Goal: Task Accomplishment & Management: Complete application form

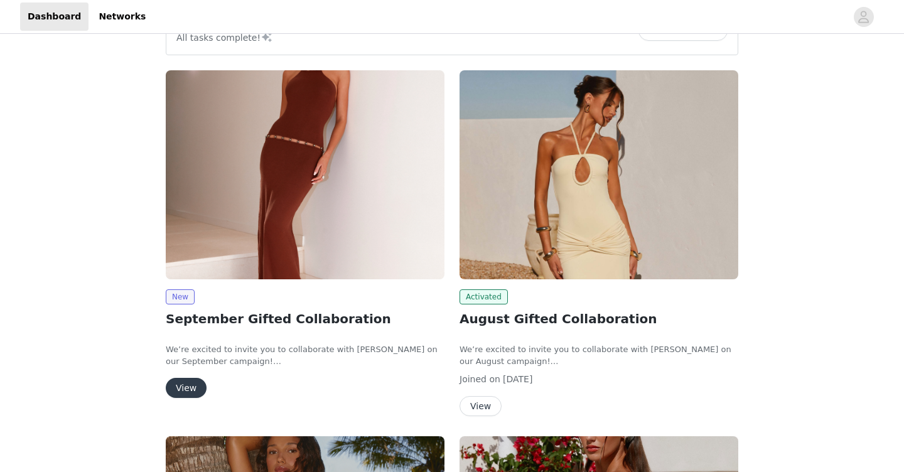
scroll to position [132, 0]
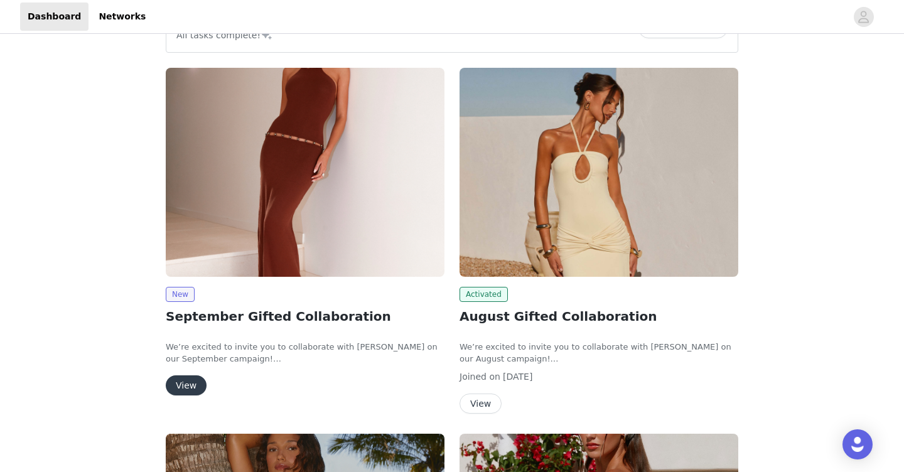
click at [186, 388] on button "View" at bounding box center [186, 385] width 41 height 20
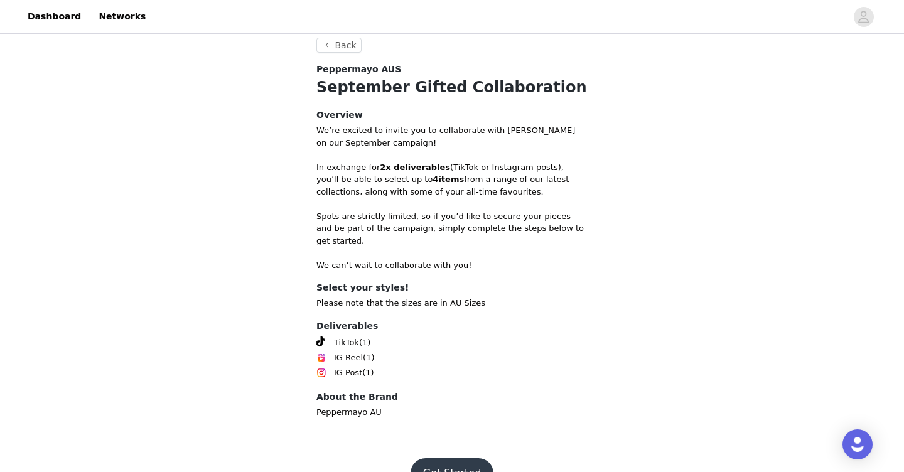
scroll to position [387, 0]
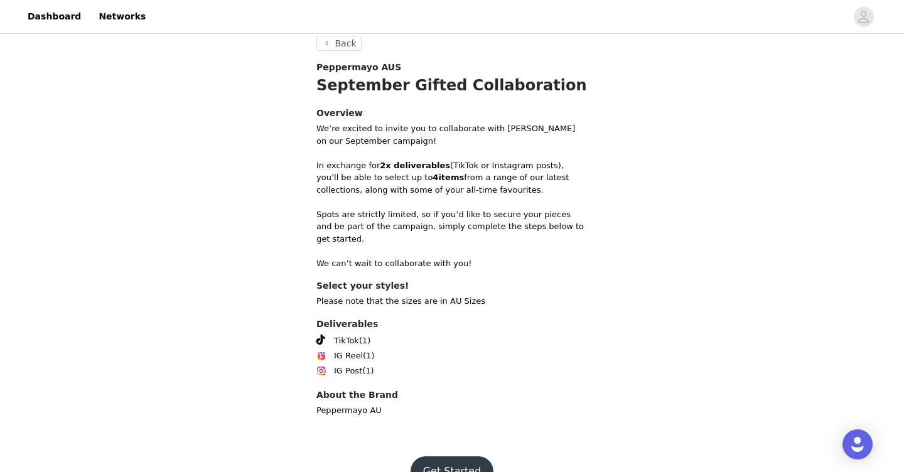
click at [455, 456] on button "Get Started" at bounding box center [452, 471] width 83 height 30
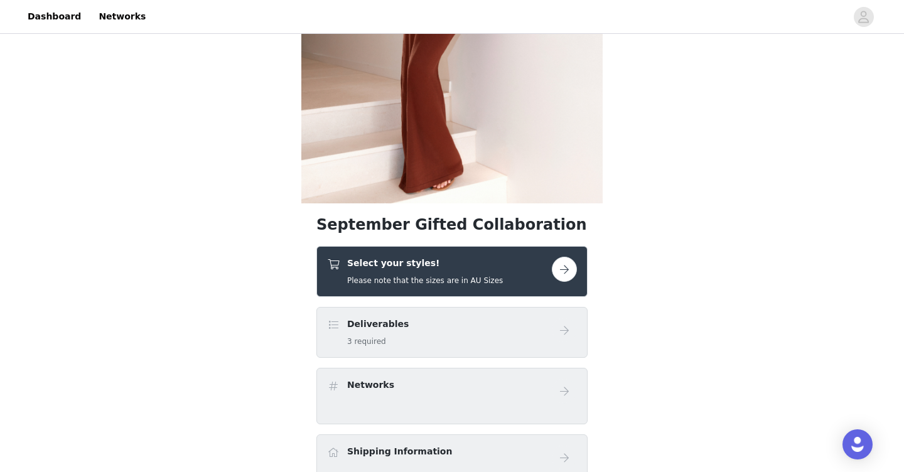
scroll to position [210, 0]
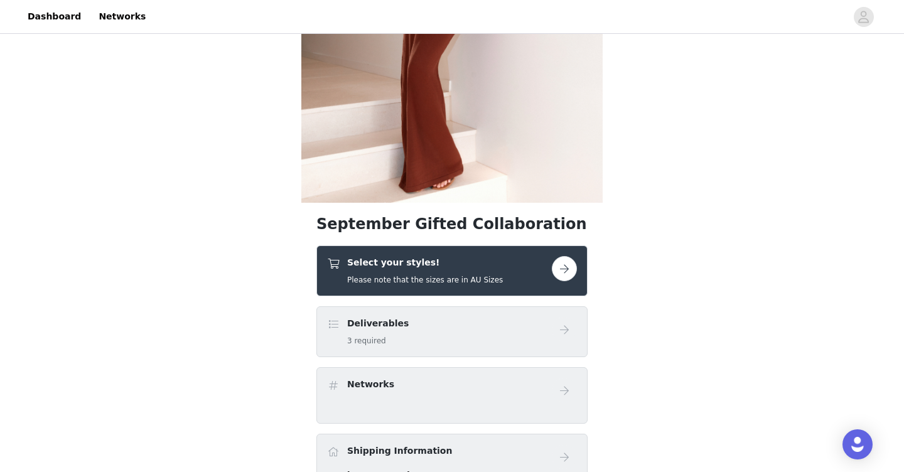
click at [565, 264] on button "button" at bounding box center [564, 268] width 25 height 25
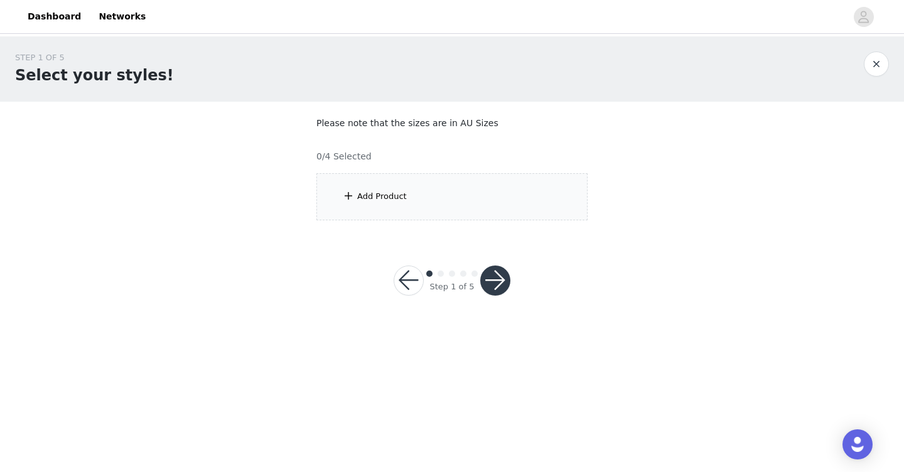
click at [508, 201] on div "Add Product" at bounding box center [451, 196] width 271 height 47
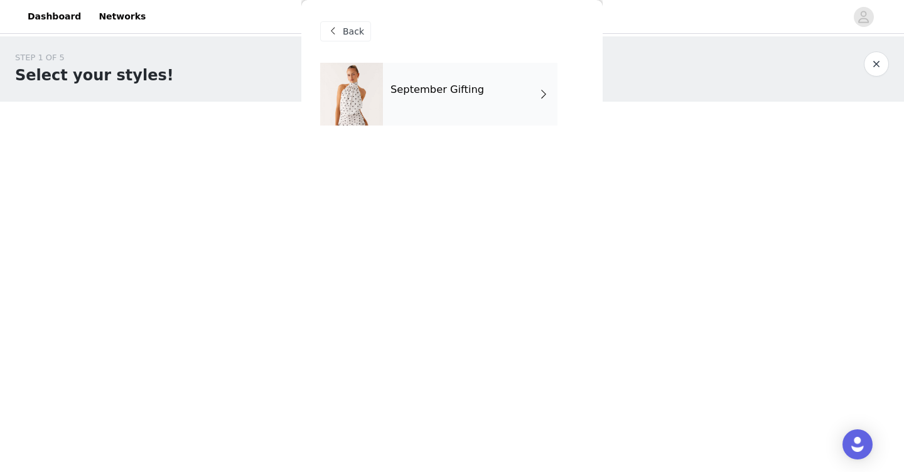
click at [489, 89] on div "September Gifting" at bounding box center [470, 94] width 175 height 63
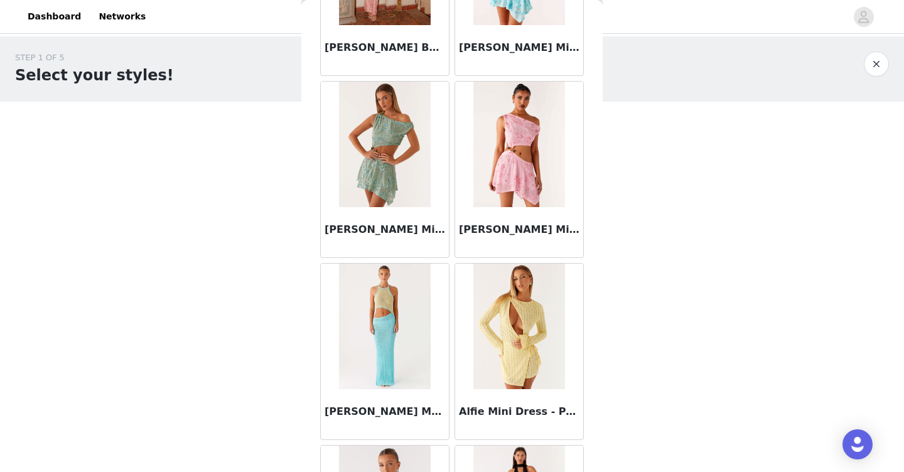
scroll to position [1449, 0]
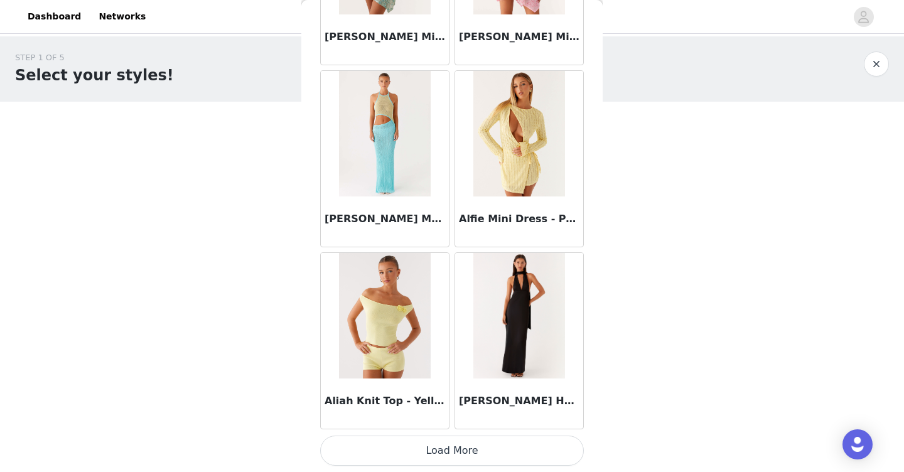
click at [479, 444] on button "Load More" at bounding box center [452, 451] width 264 height 30
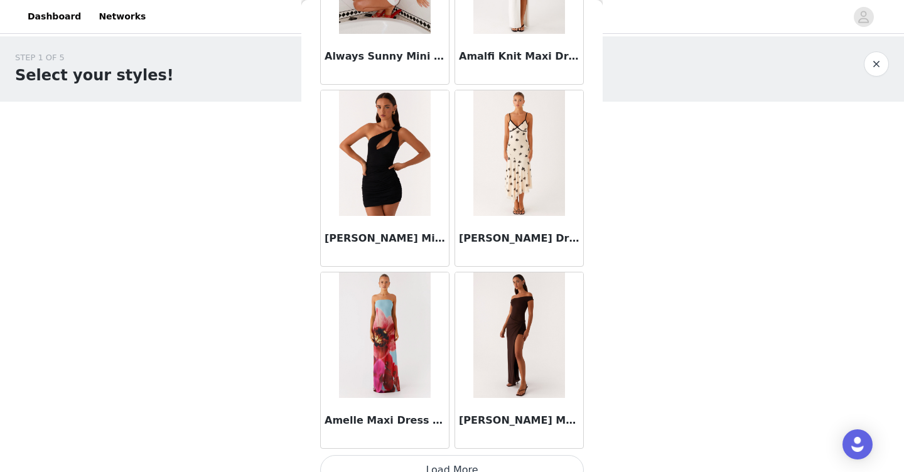
scroll to position [3269, 0]
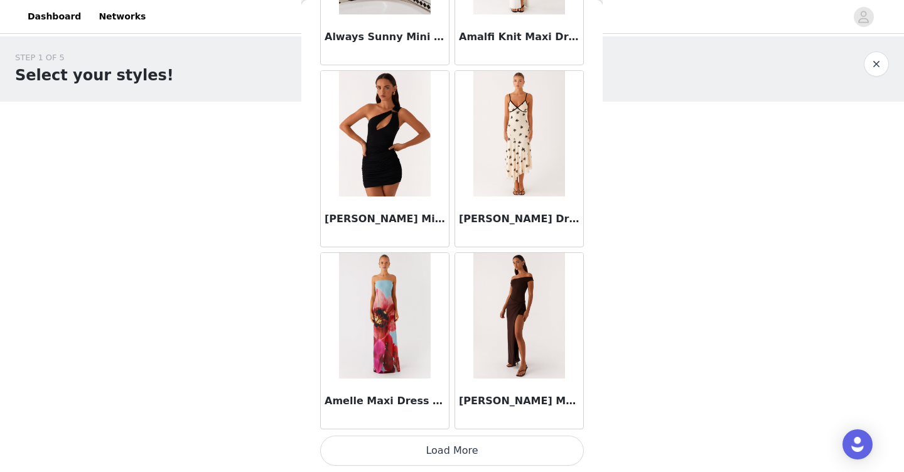
click at [475, 454] on button "Load More" at bounding box center [452, 451] width 264 height 30
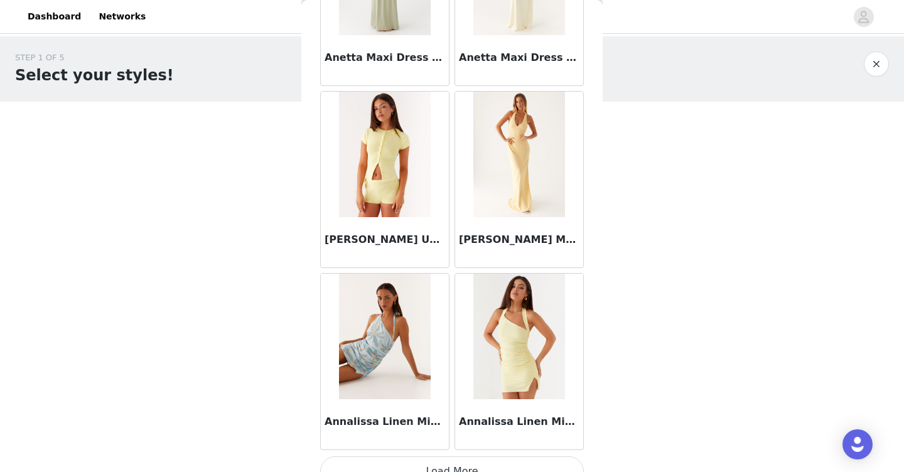
scroll to position [5089, 0]
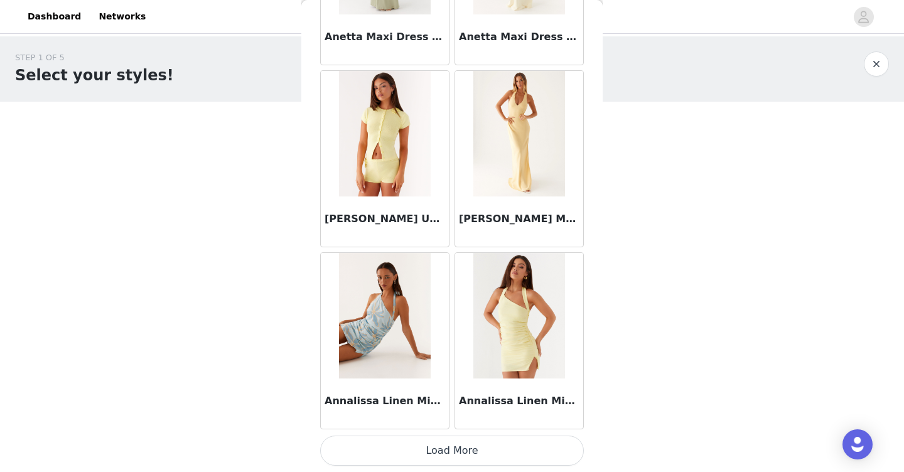
click at [428, 454] on button "Load More" at bounding box center [452, 451] width 264 height 30
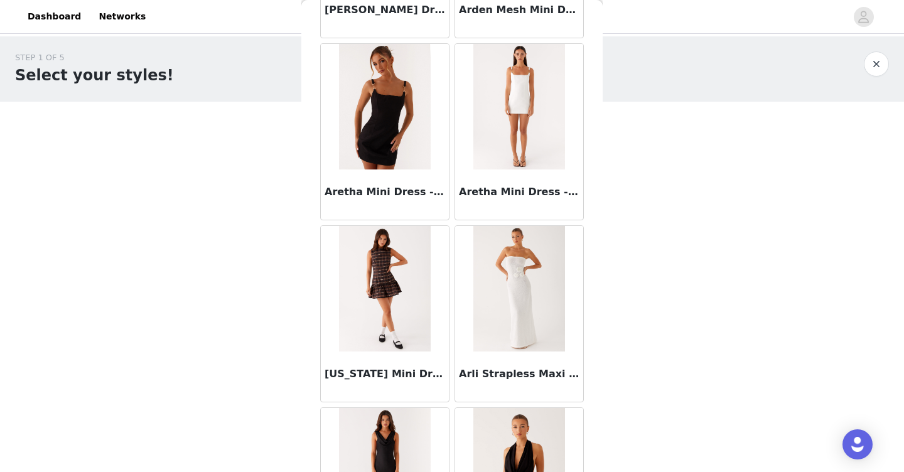
scroll to position [5833, 0]
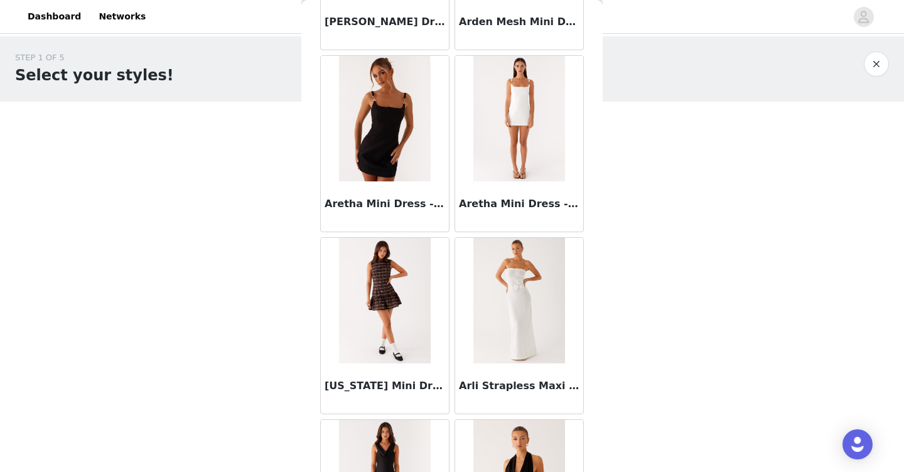
click at [513, 204] on h3 "Aretha Mini Dress - White" at bounding box center [519, 203] width 121 height 15
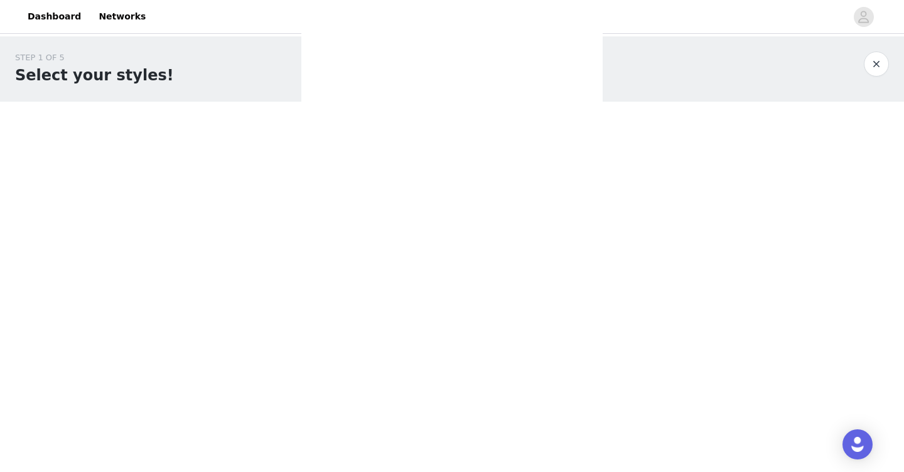
scroll to position [0, 0]
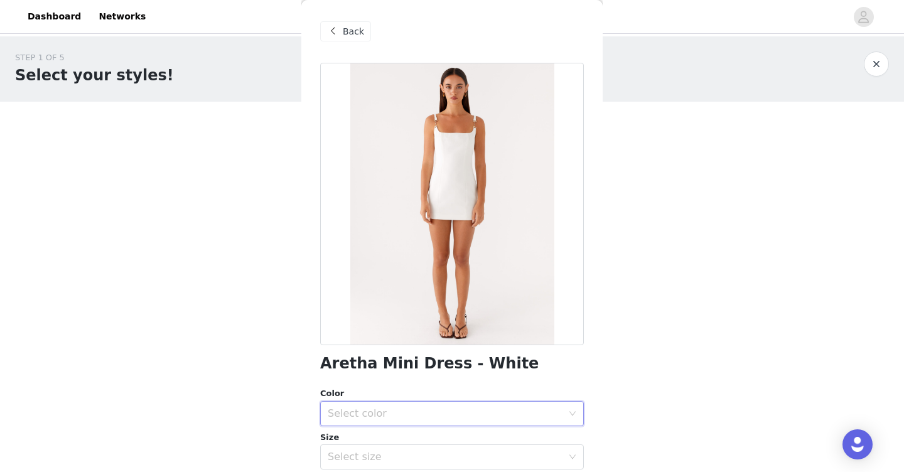
click at [397, 404] on div "Select color" at bounding box center [448, 414] width 240 height 24
click at [370, 431] on li "White" at bounding box center [452, 441] width 264 height 20
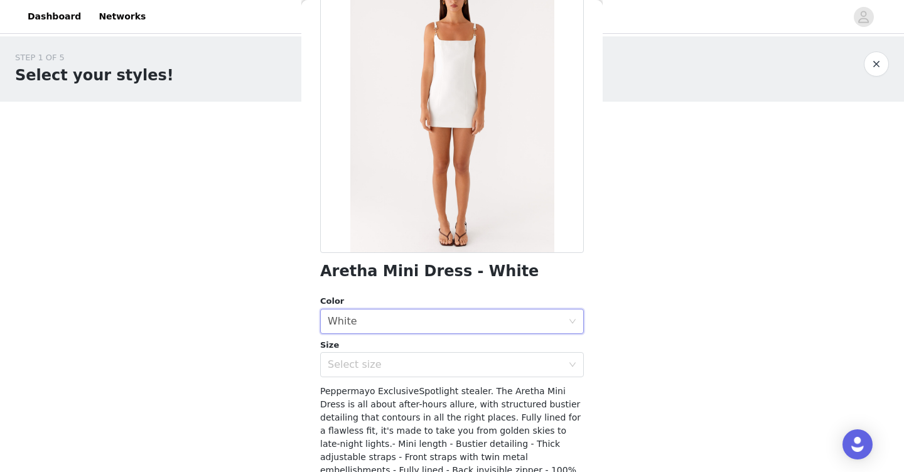
scroll to position [94, 0]
click at [377, 360] on div "Select size" at bounding box center [445, 363] width 235 height 13
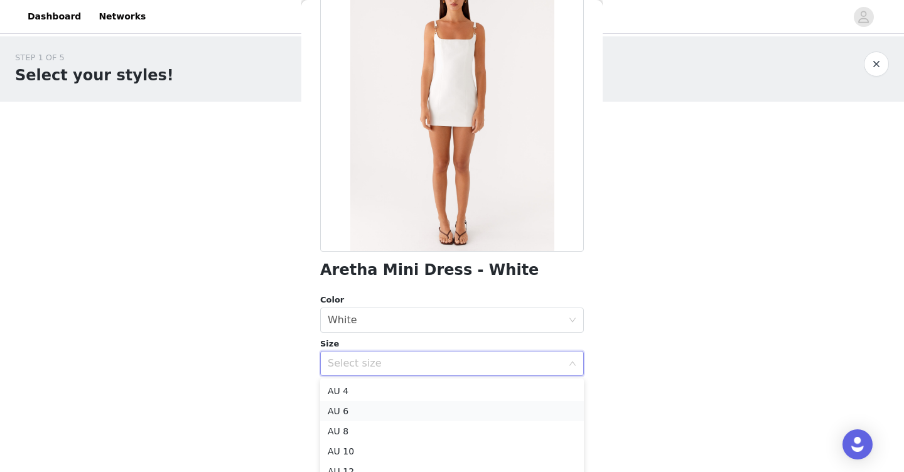
click at [355, 413] on li "AU 6" at bounding box center [452, 411] width 264 height 20
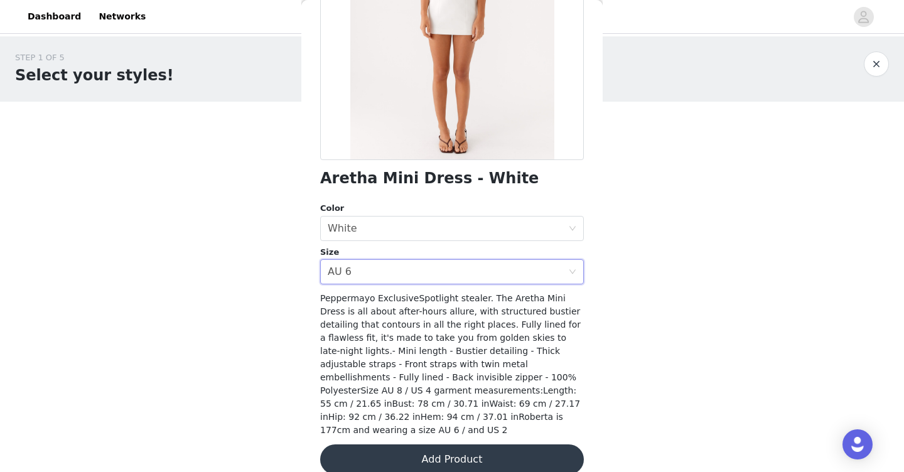
scroll to position [190, 0]
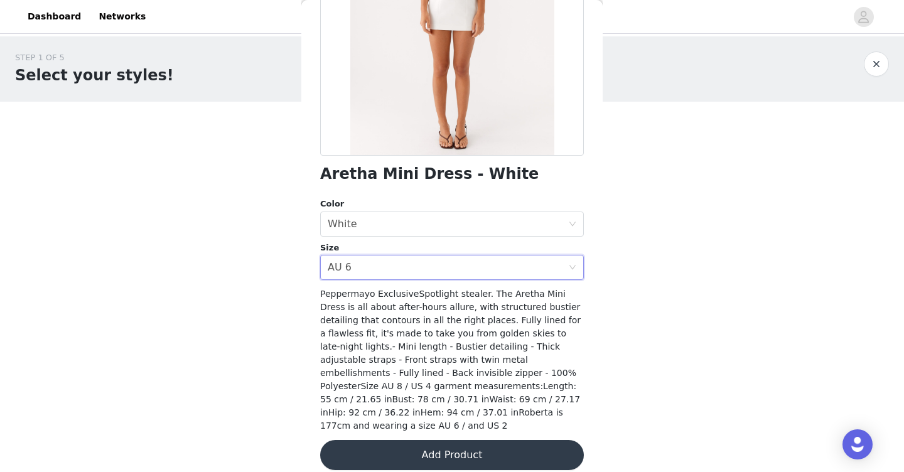
click at [405, 444] on button "Add Product" at bounding box center [452, 455] width 264 height 30
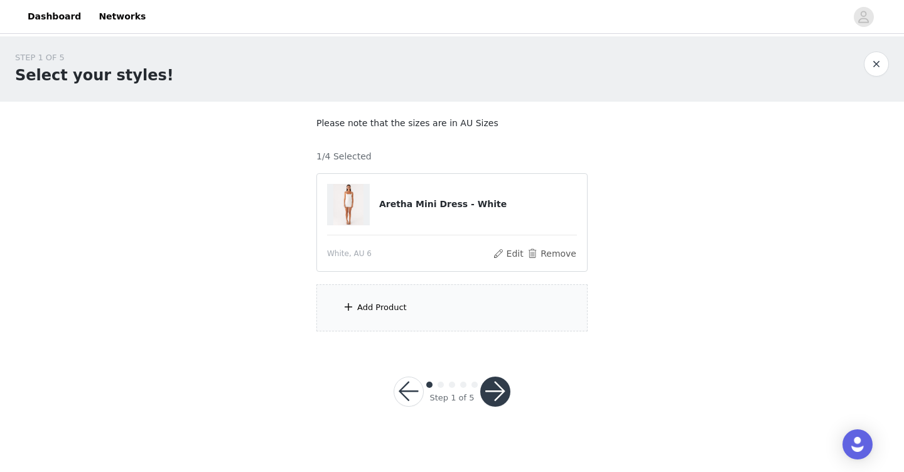
click at [402, 307] on div "Add Product" at bounding box center [382, 307] width 50 height 13
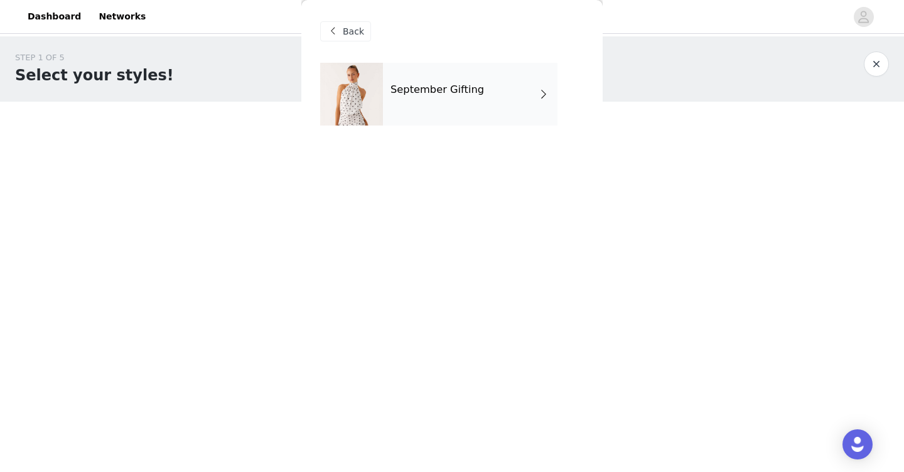
click at [461, 110] on div "September Gifting" at bounding box center [470, 94] width 175 height 63
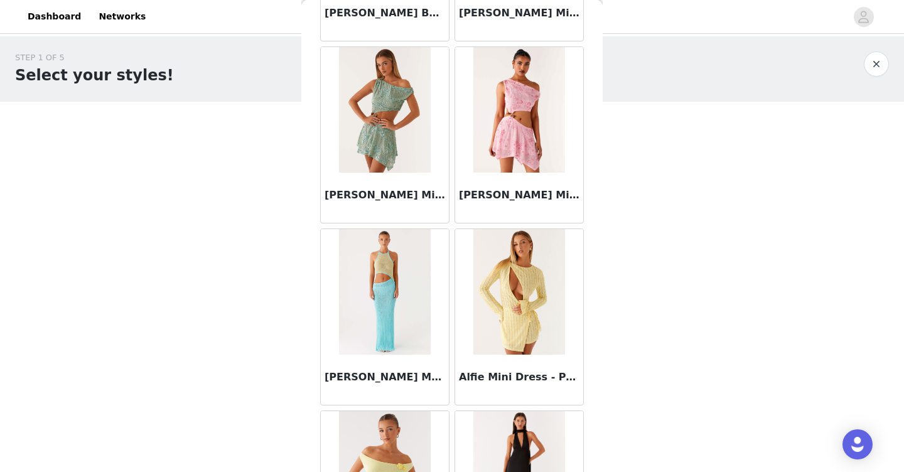
scroll to position [1449, 0]
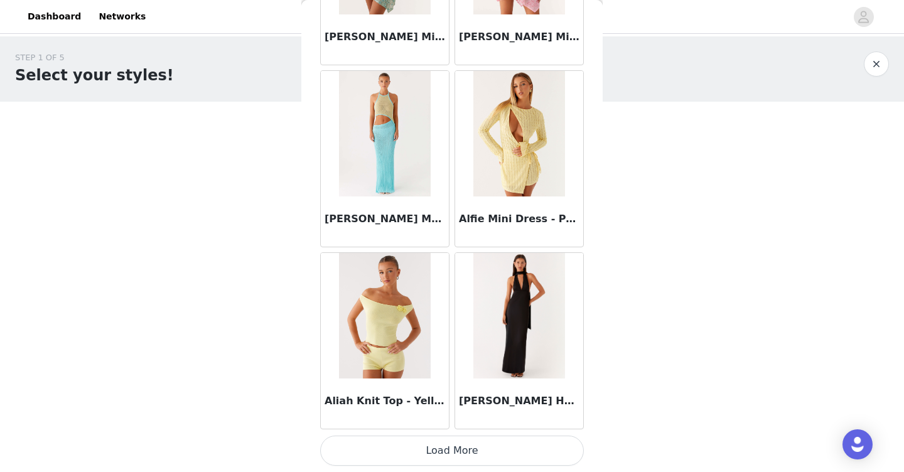
click at [426, 453] on button "Load More" at bounding box center [452, 451] width 264 height 30
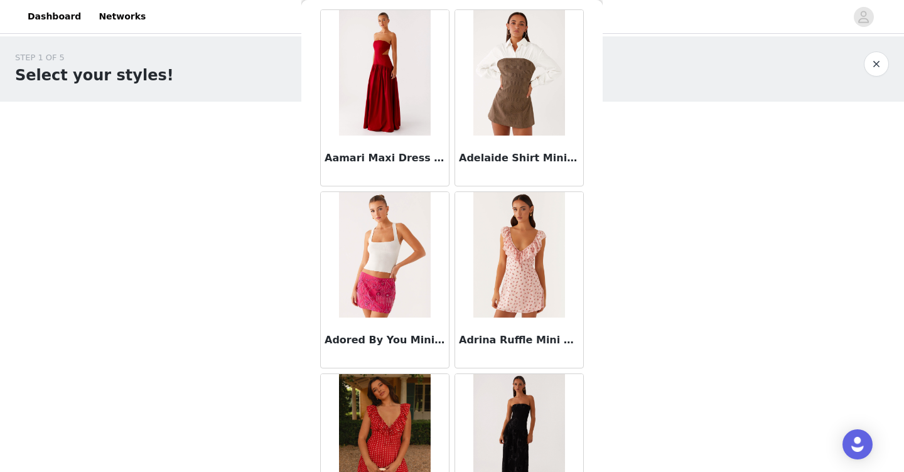
scroll to position [0, 0]
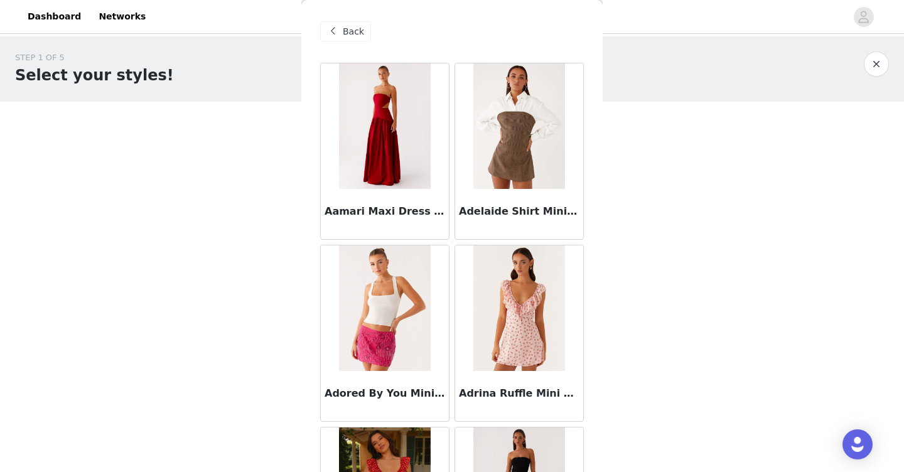
click at [377, 333] on img at bounding box center [384, 308] width 91 height 126
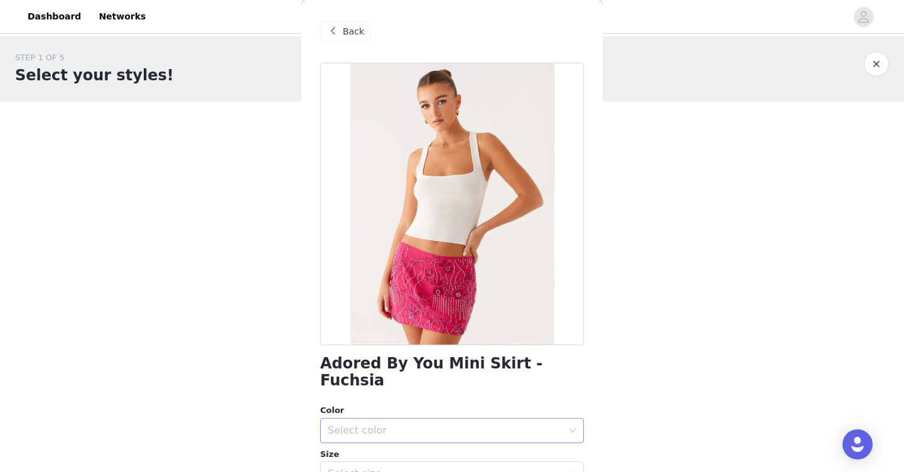
click at [444, 424] on div "Select color" at bounding box center [445, 430] width 235 height 13
click at [399, 436] on li "Fuschia" at bounding box center [452, 441] width 264 height 20
click at [390, 468] on div "Select size" at bounding box center [445, 474] width 235 height 13
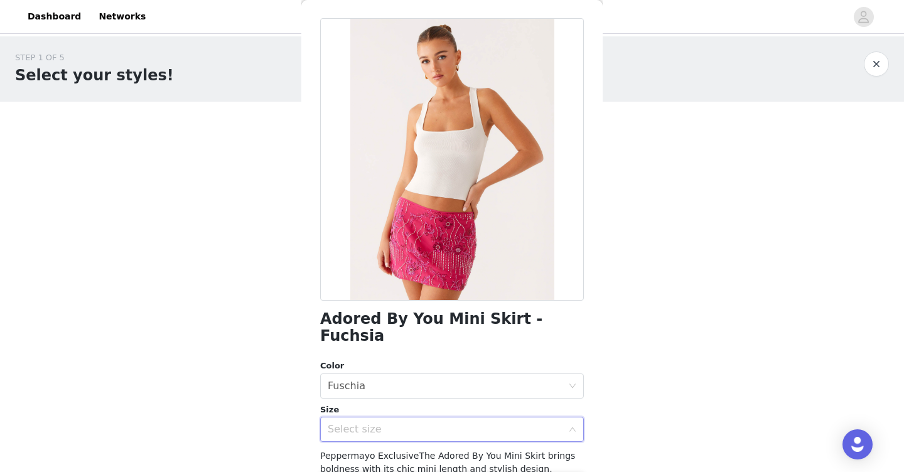
scroll to position [48, 0]
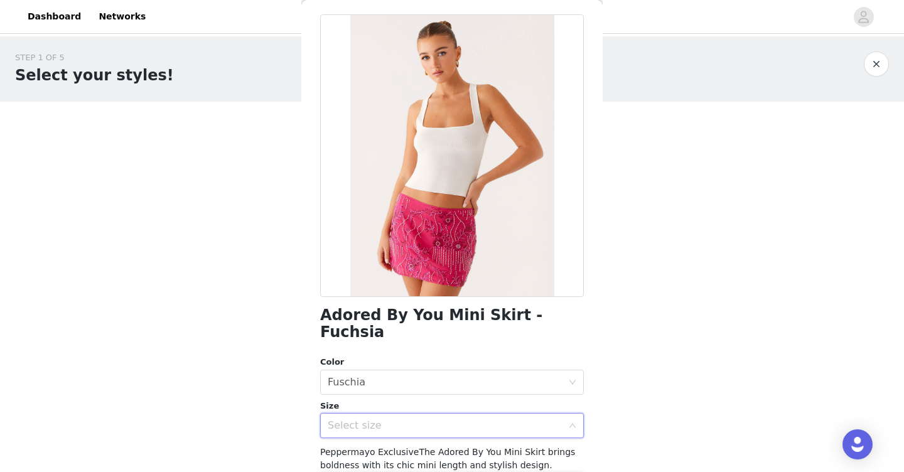
click at [352, 419] on div "Select size" at bounding box center [445, 425] width 235 height 13
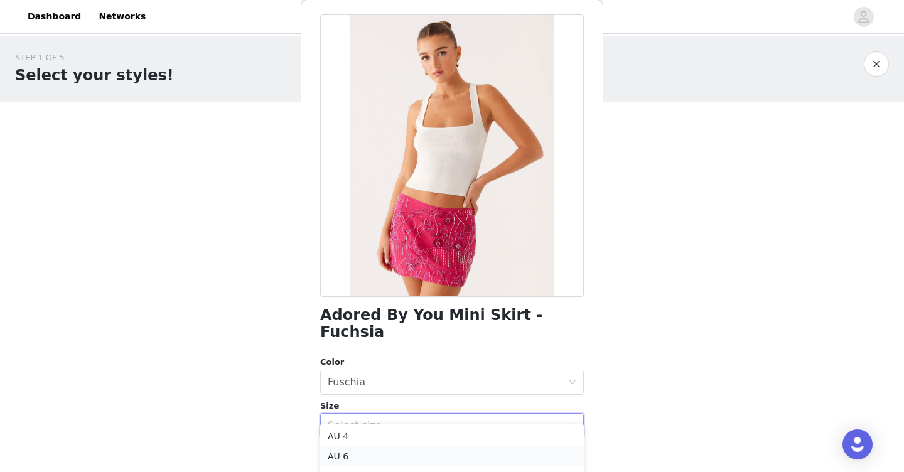
click at [336, 454] on li "AU 6" at bounding box center [452, 456] width 264 height 20
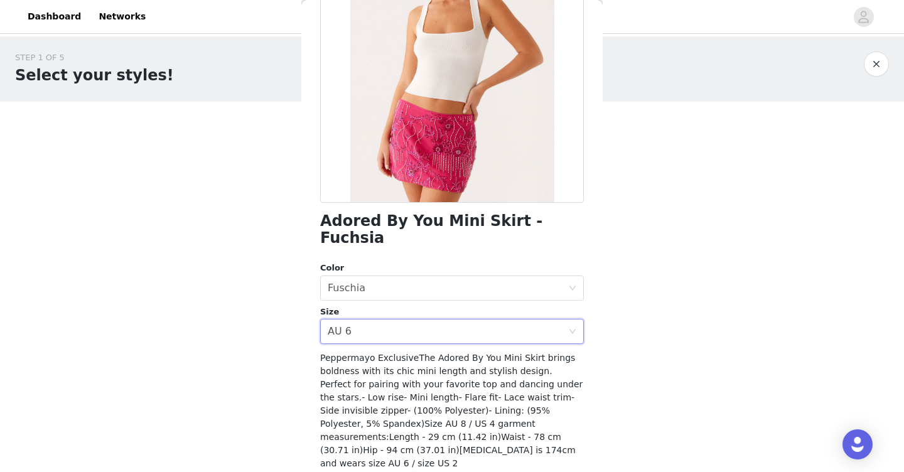
scroll to position [163, 0]
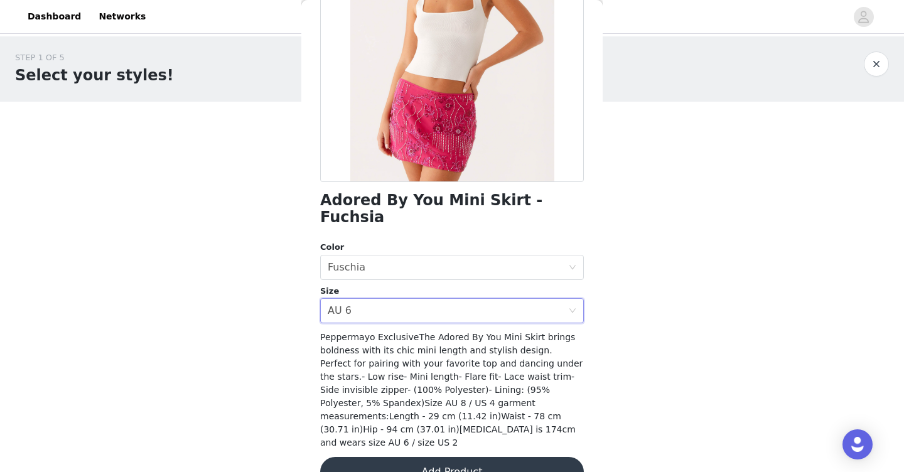
click at [457, 457] on button "Add Product" at bounding box center [452, 472] width 264 height 30
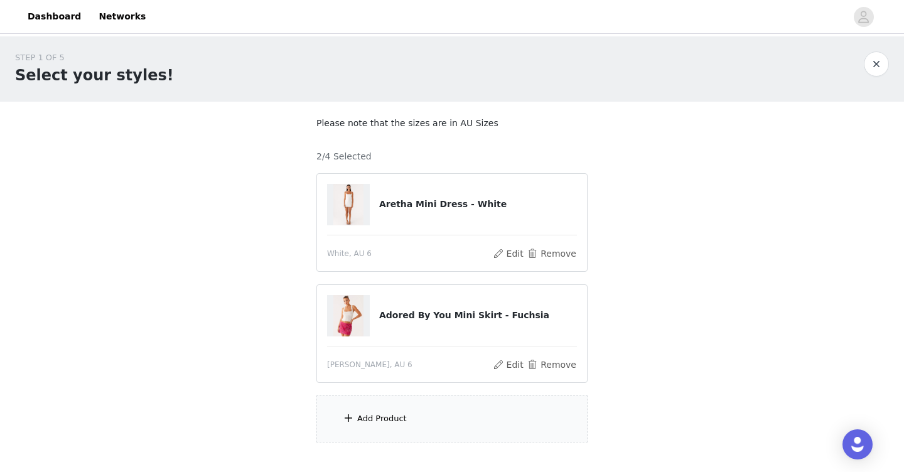
click at [413, 409] on div "Add Product" at bounding box center [451, 418] width 271 height 47
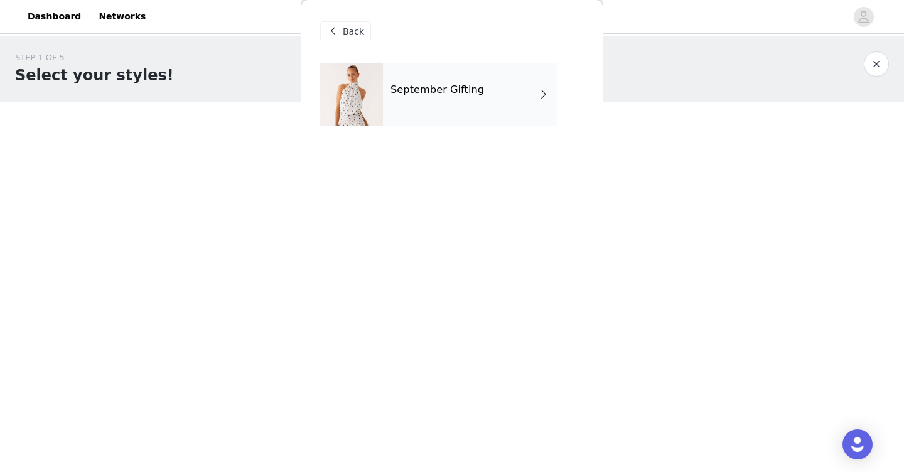
click at [467, 95] on h4 "September Gifting" at bounding box center [437, 89] width 94 height 11
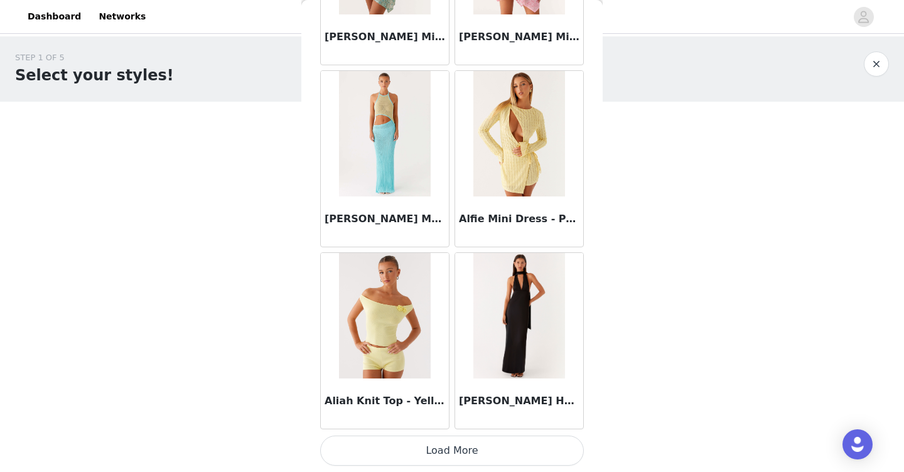
scroll to position [75, 0]
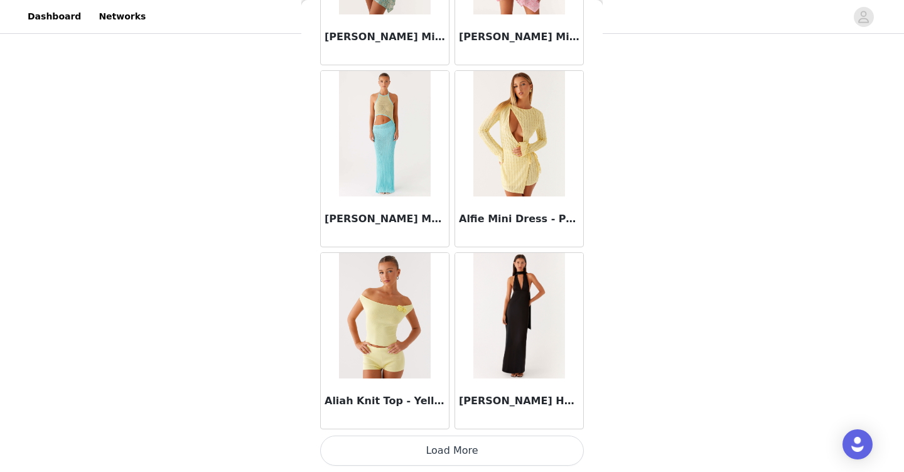
click at [513, 451] on button "Load More" at bounding box center [452, 451] width 264 height 30
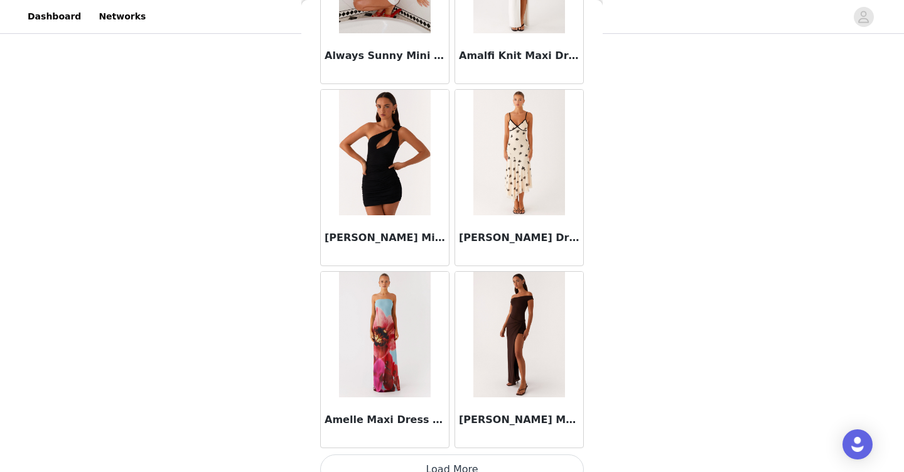
scroll to position [3269, 0]
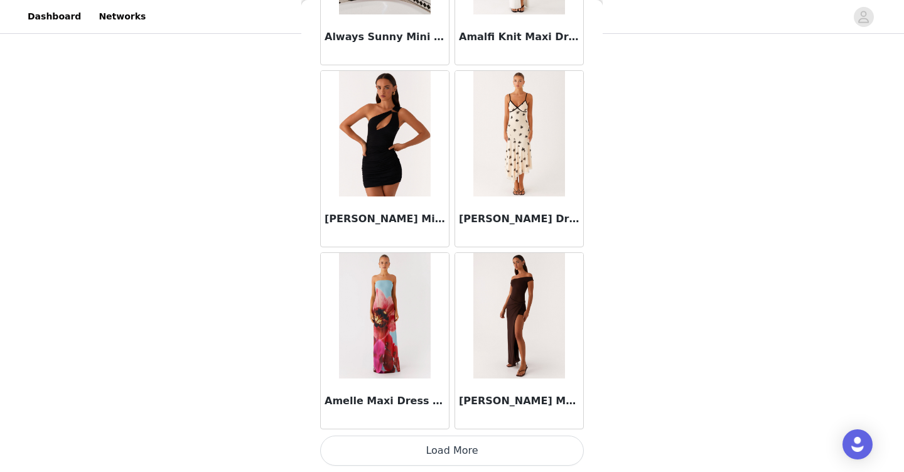
click at [537, 448] on button "Load More" at bounding box center [452, 451] width 264 height 30
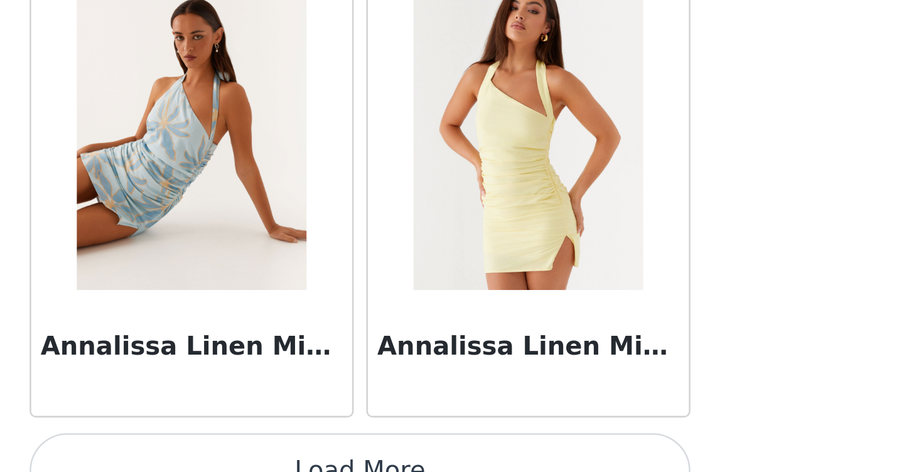
scroll to position [75, 0]
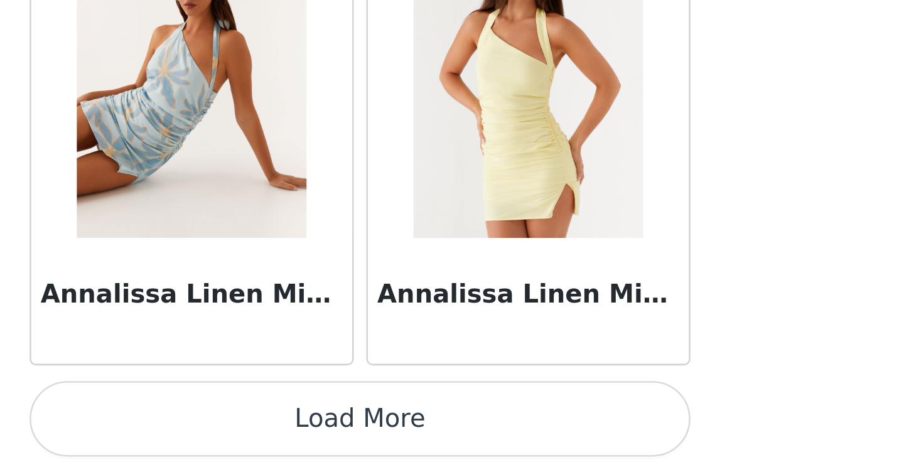
click at [534, 456] on button "Load More" at bounding box center [452, 451] width 264 height 30
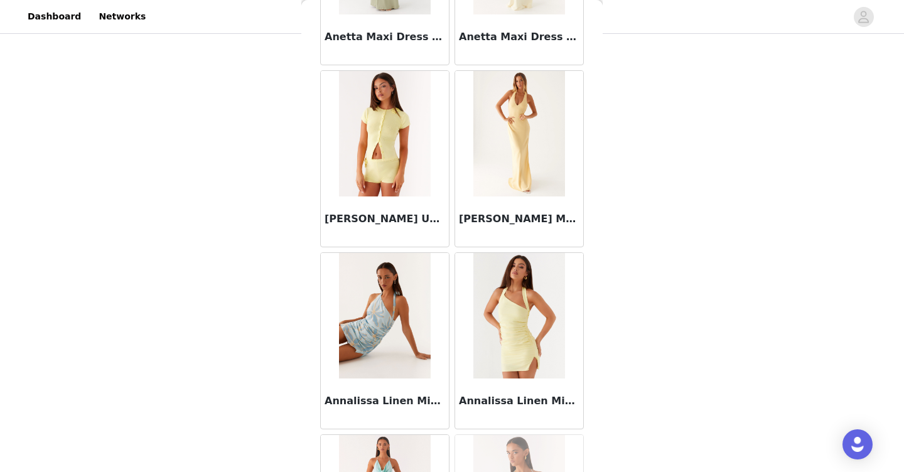
click at [574, 406] on h3 "Annalissa Linen Mini Dress - Yellow" at bounding box center [519, 401] width 121 height 15
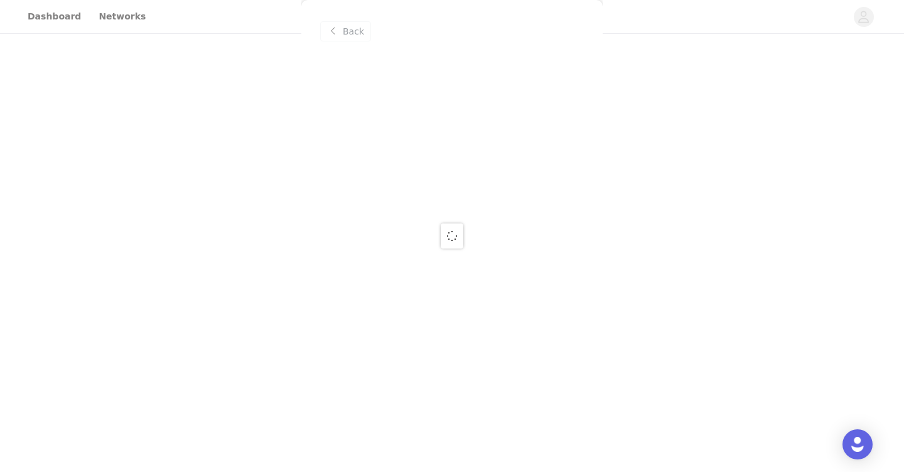
scroll to position [0, 0]
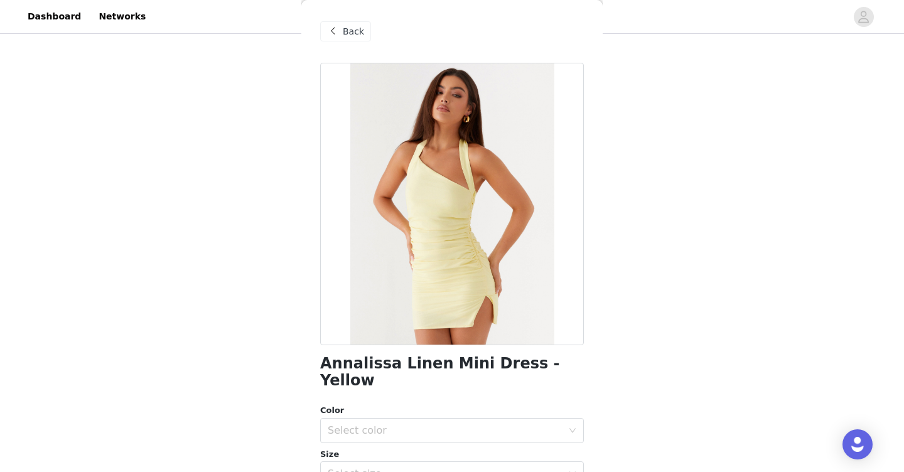
click at [352, 40] on div "Back" at bounding box center [345, 31] width 51 height 20
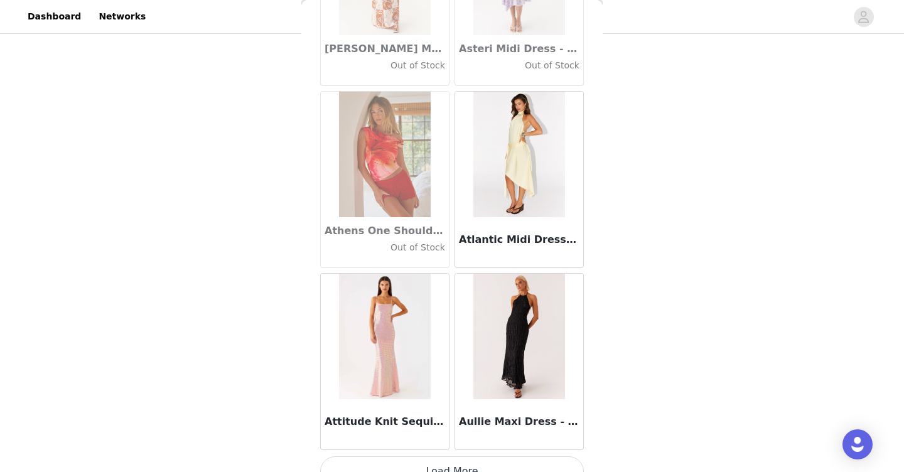
scroll to position [6910, 0]
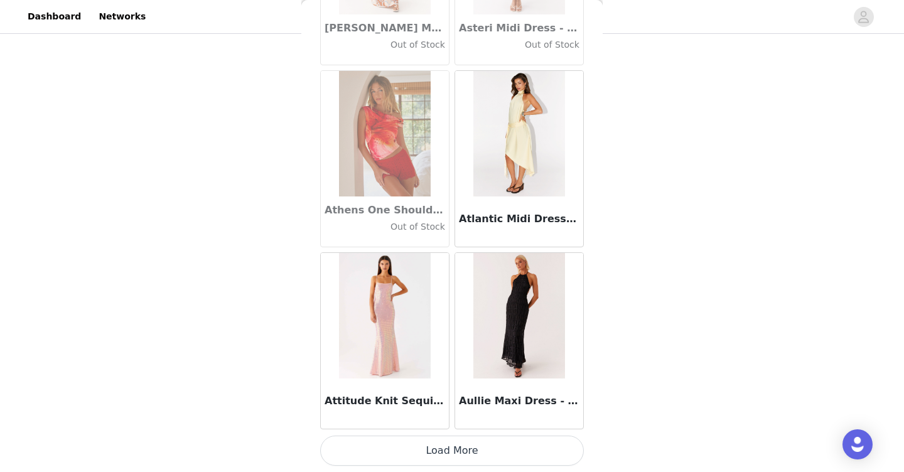
click at [441, 446] on button "Load More" at bounding box center [452, 451] width 264 height 30
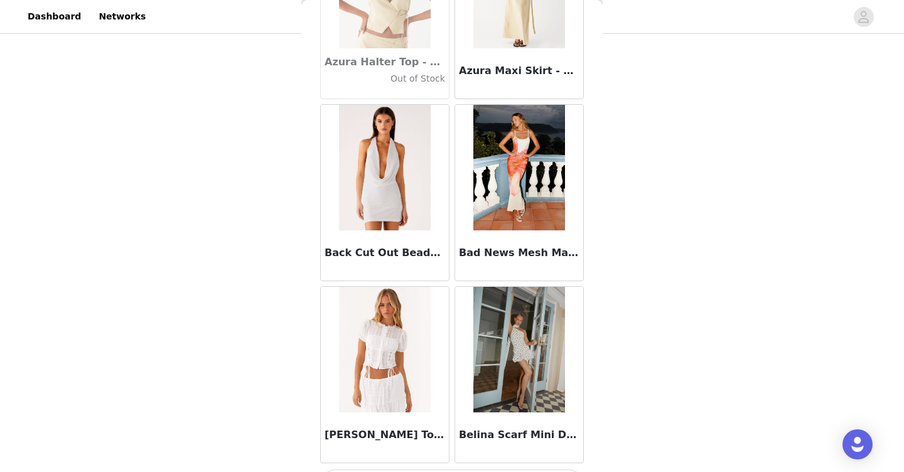
scroll to position [8730, 0]
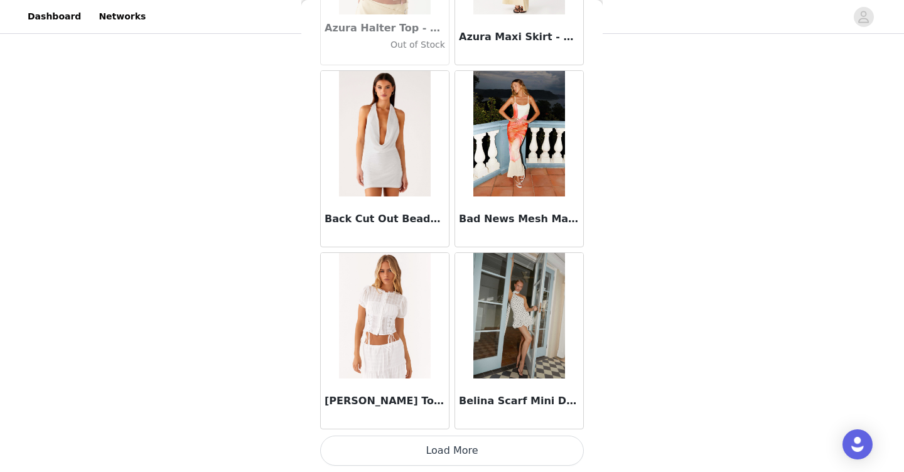
click at [407, 448] on button "Load More" at bounding box center [452, 451] width 264 height 30
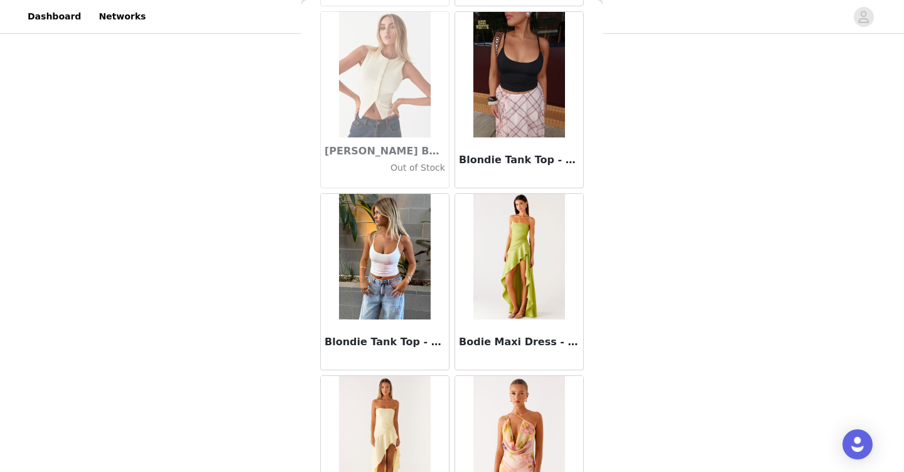
scroll to position [10433, 0]
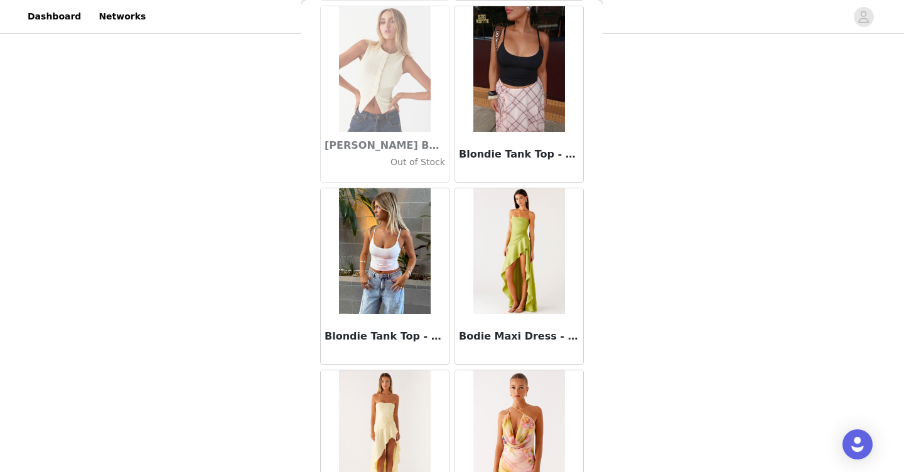
click at [409, 266] on img at bounding box center [384, 251] width 91 height 126
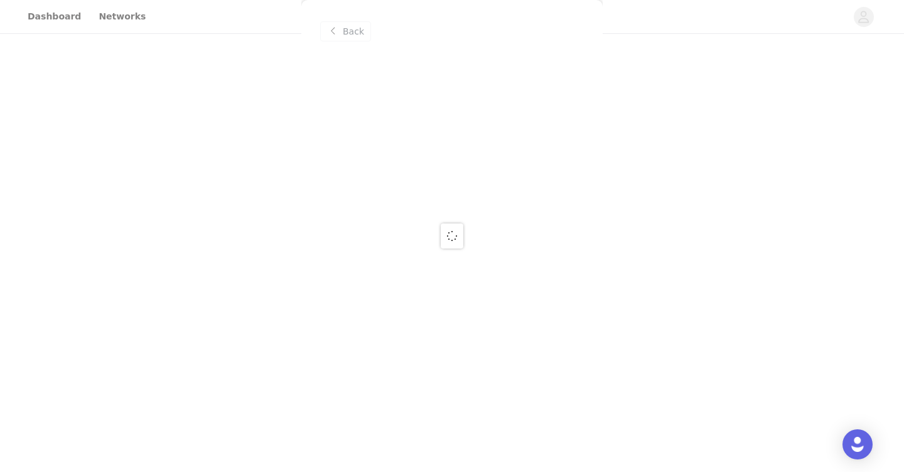
scroll to position [0, 0]
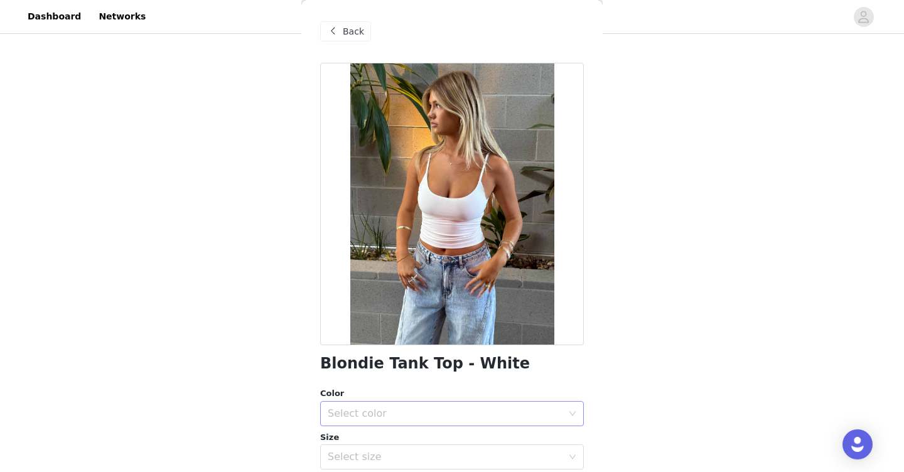
click at [407, 410] on div "Select color" at bounding box center [445, 413] width 235 height 13
click at [395, 441] on li "White" at bounding box center [452, 441] width 264 height 20
click at [390, 455] on div "Select size" at bounding box center [445, 457] width 235 height 13
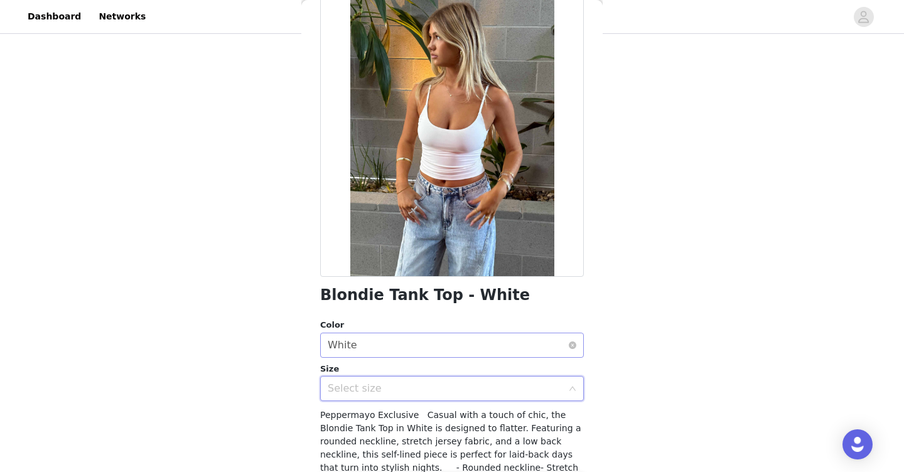
scroll to position [70, 0]
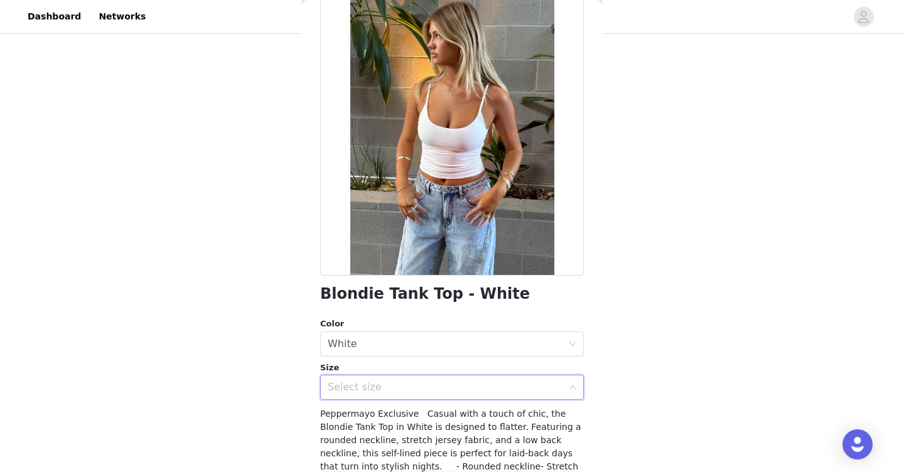
click at [384, 389] on div "Select size" at bounding box center [445, 387] width 235 height 13
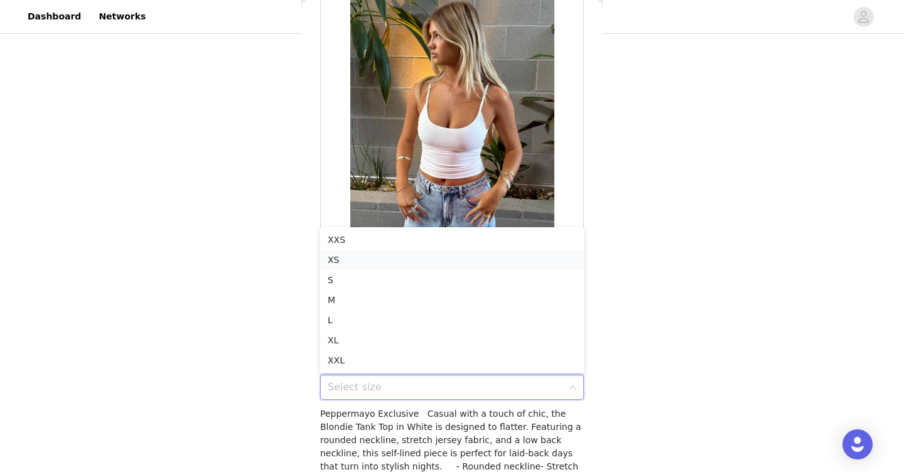
click at [373, 259] on li "XS" at bounding box center [452, 260] width 264 height 20
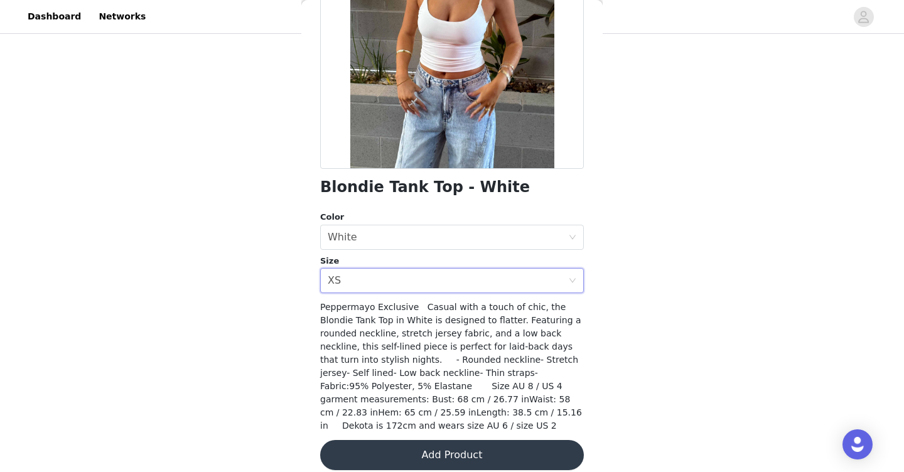
scroll to position [175, 0]
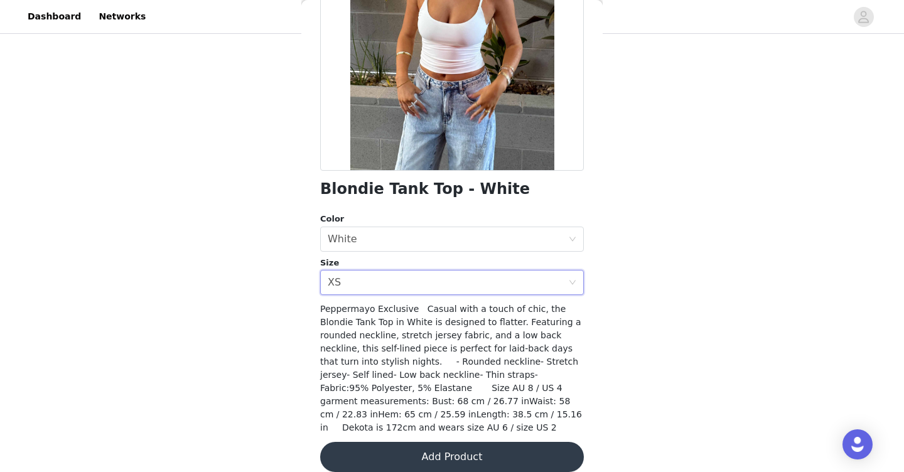
click at [417, 442] on button "Add Product" at bounding box center [452, 457] width 264 height 30
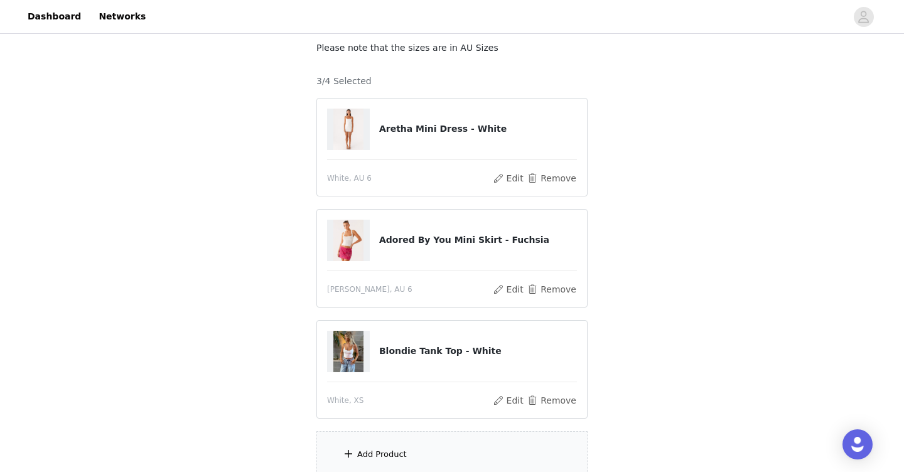
click at [414, 450] on div "Add Product" at bounding box center [451, 454] width 271 height 47
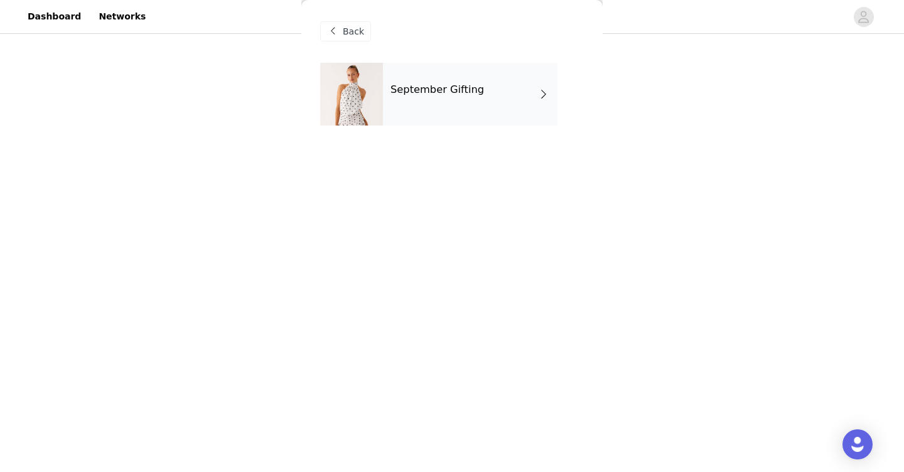
click at [473, 104] on div "September Gifting" at bounding box center [470, 94] width 175 height 63
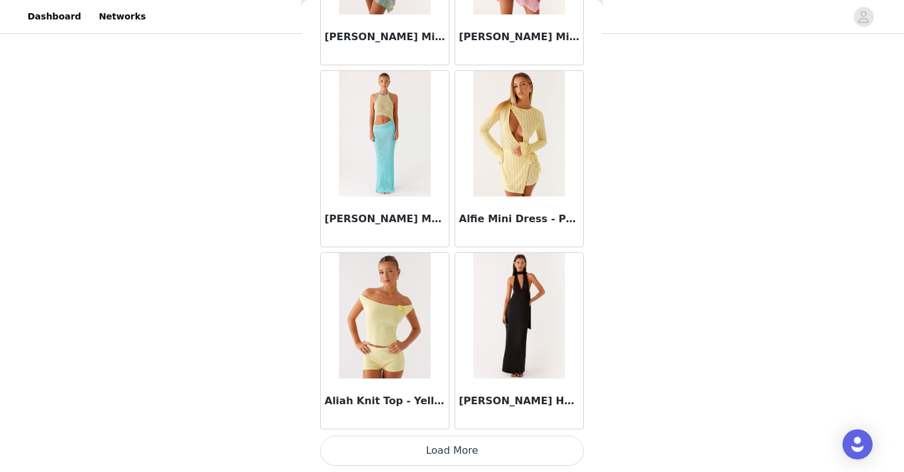
scroll to position [186, 0]
click at [418, 448] on button "Load More" at bounding box center [452, 451] width 264 height 30
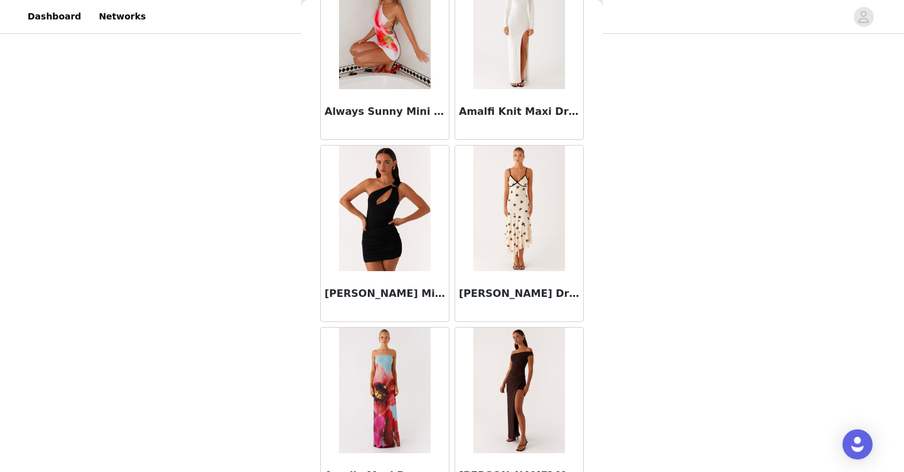
scroll to position [3269, 0]
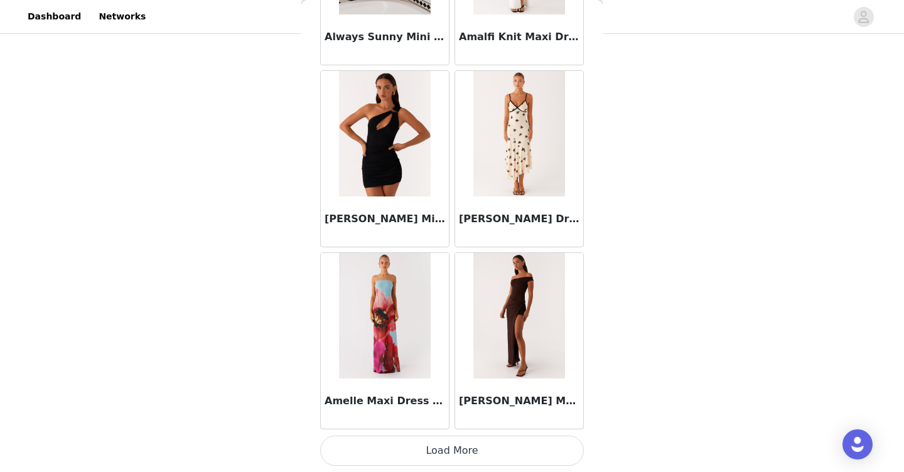
click at [529, 460] on button "Load More" at bounding box center [452, 451] width 264 height 30
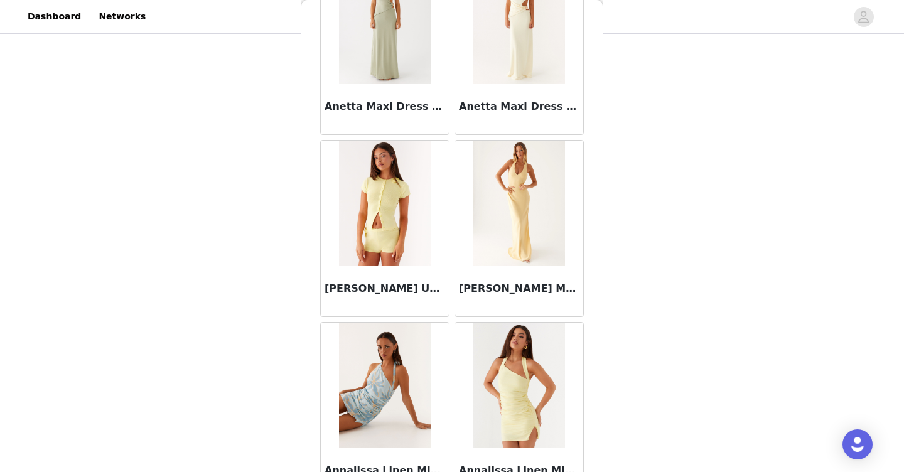
scroll to position [5089, 0]
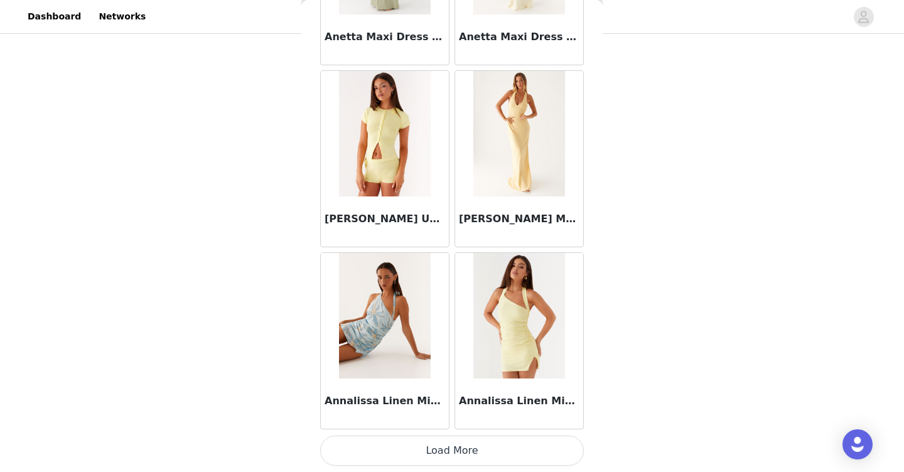
click at [416, 449] on button "Load More" at bounding box center [452, 451] width 264 height 30
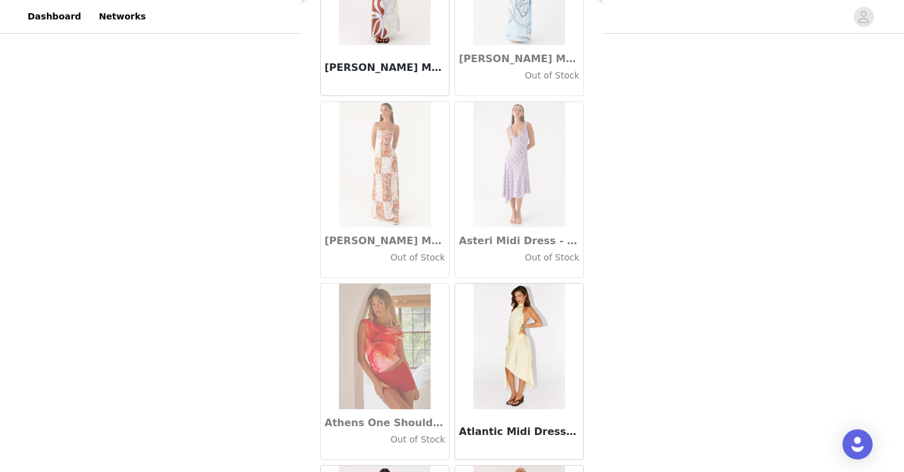
scroll to position [6910, 0]
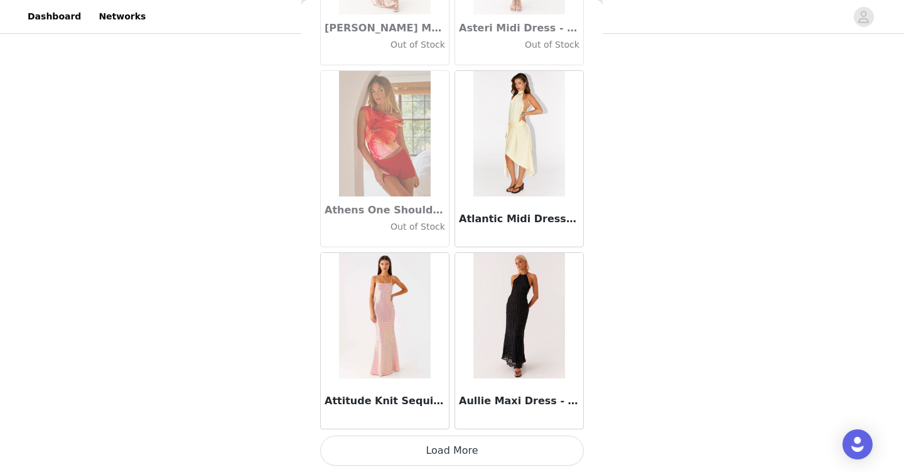
click at [472, 452] on button "Load More" at bounding box center [452, 451] width 264 height 30
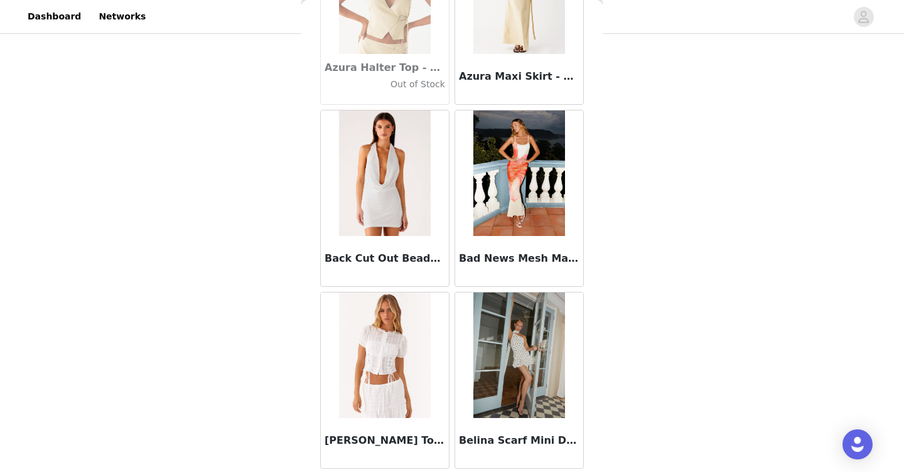
scroll to position [8730, 0]
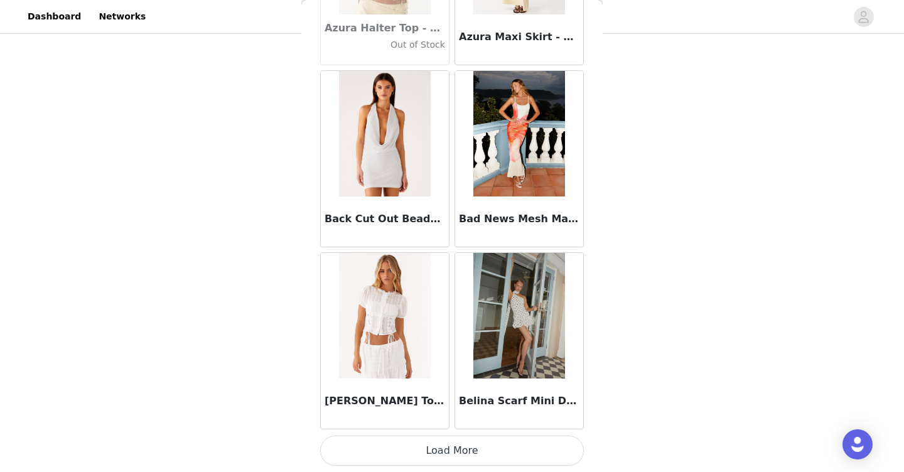
click at [444, 449] on button "Load More" at bounding box center [452, 451] width 264 height 30
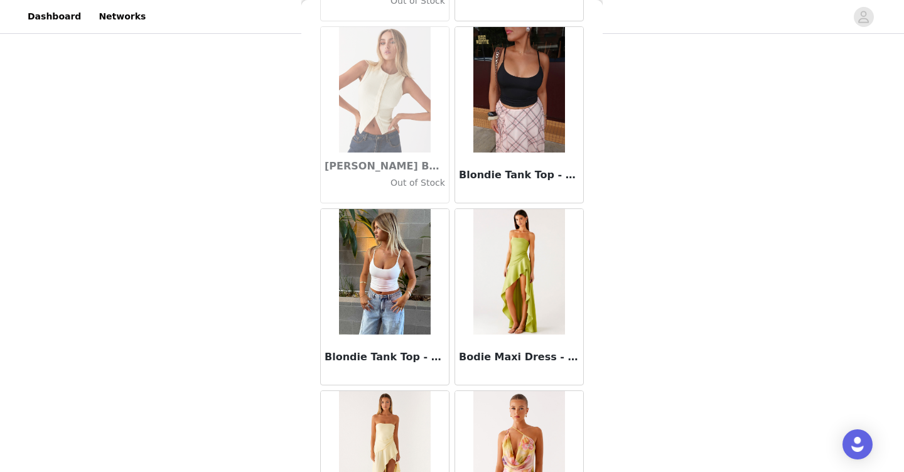
scroll to position [10550, 0]
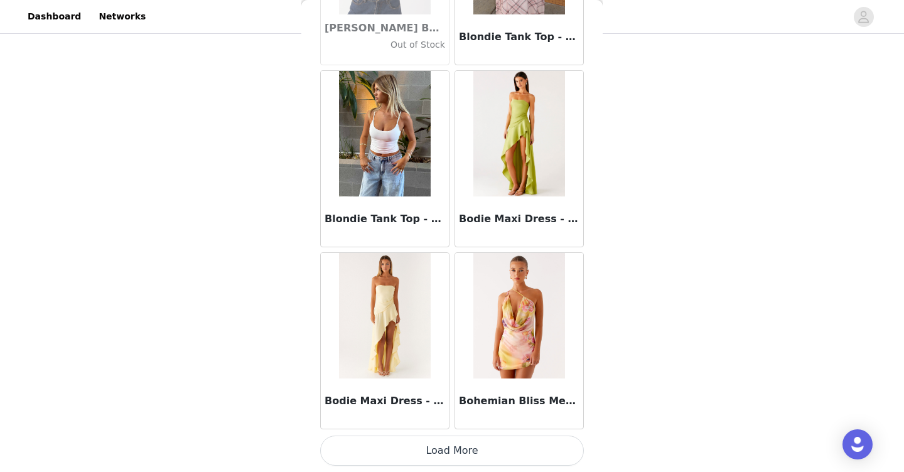
click at [422, 450] on button "Load More" at bounding box center [452, 451] width 264 height 30
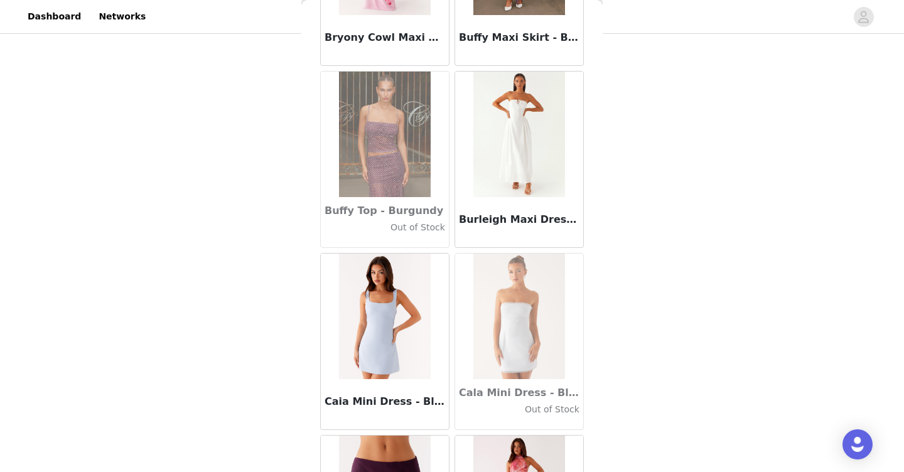
scroll to position [12371, 0]
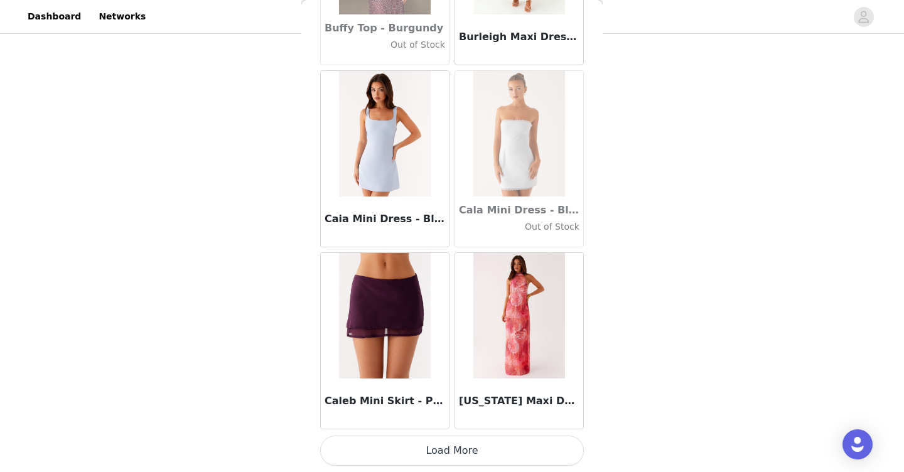
click at [519, 449] on button "Load More" at bounding box center [452, 451] width 264 height 30
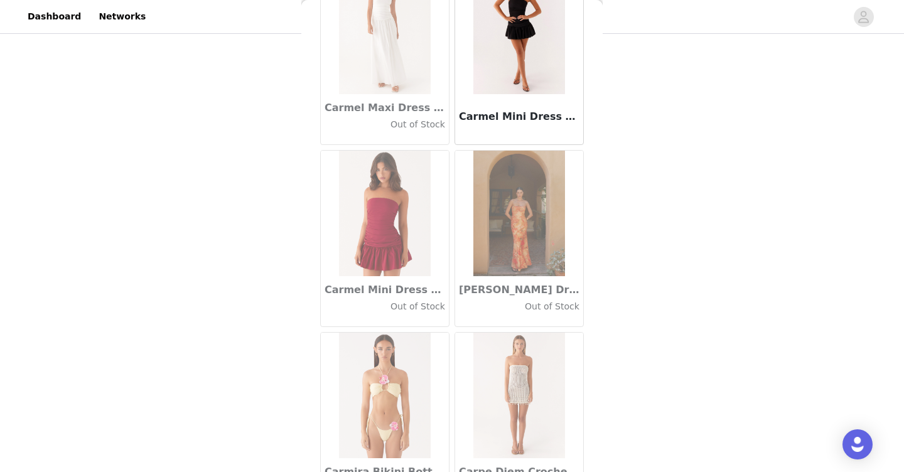
scroll to position [14191, 0]
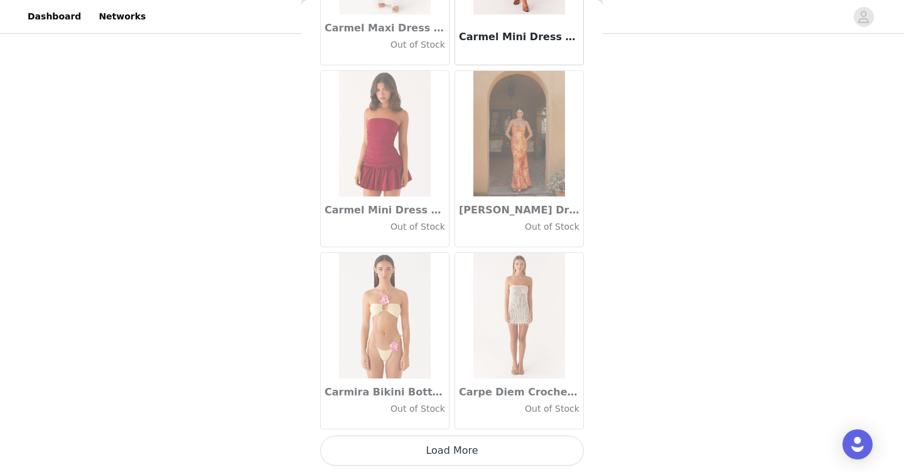
click at [512, 452] on button "Load More" at bounding box center [452, 451] width 264 height 30
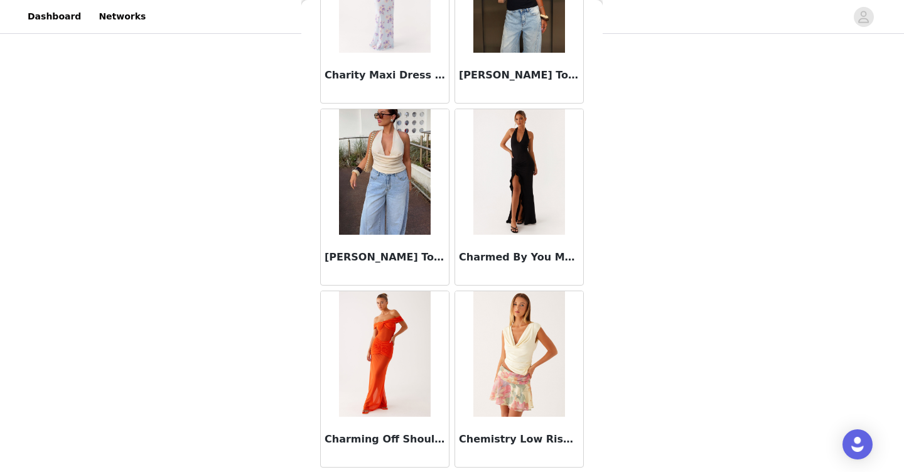
scroll to position [16012, 0]
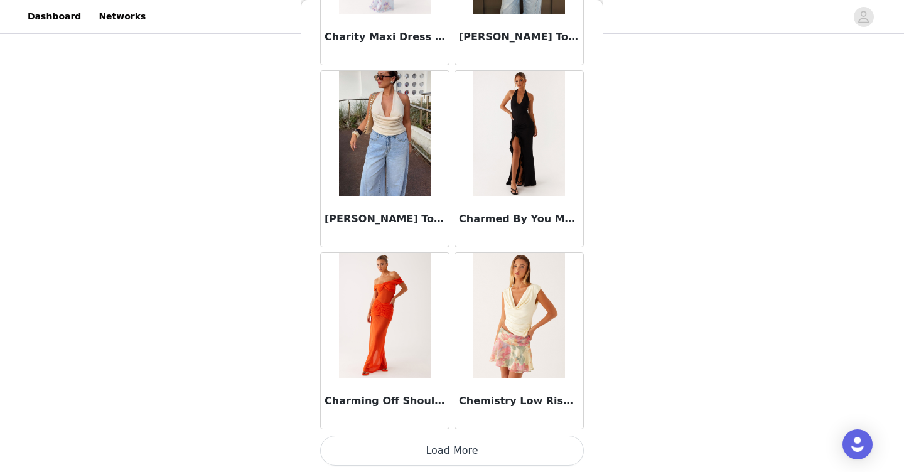
click at [450, 452] on button "Load More" at bounding box center [452, 451] width 264 height 30
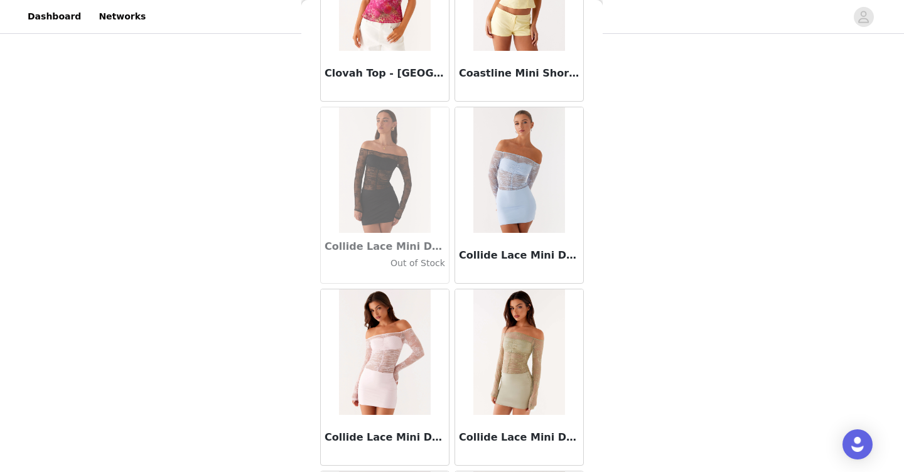
scroll to position [17832, 0]
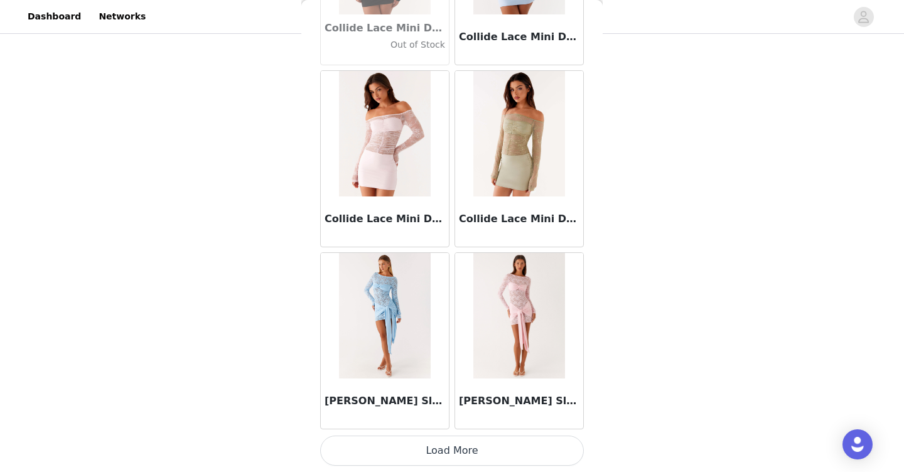
click at [473, 448] on button "Load More" at bounding box center [452, 451] width 264 height 30
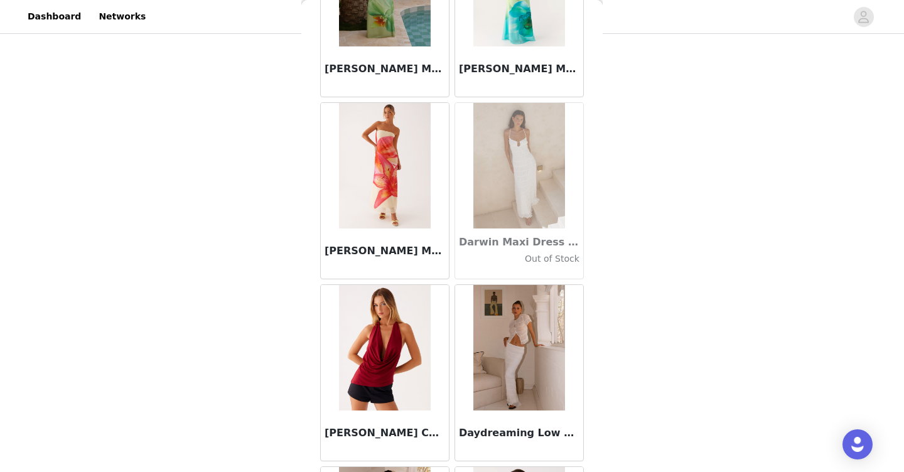
scroll to position [19652, 0]
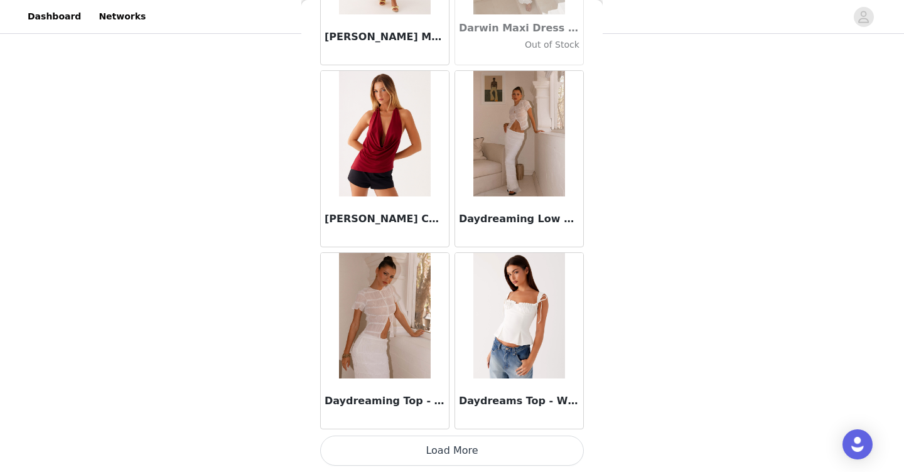
click at [458, 451] on button "Load More" at bounding box center [452, 451] width 264 height 30
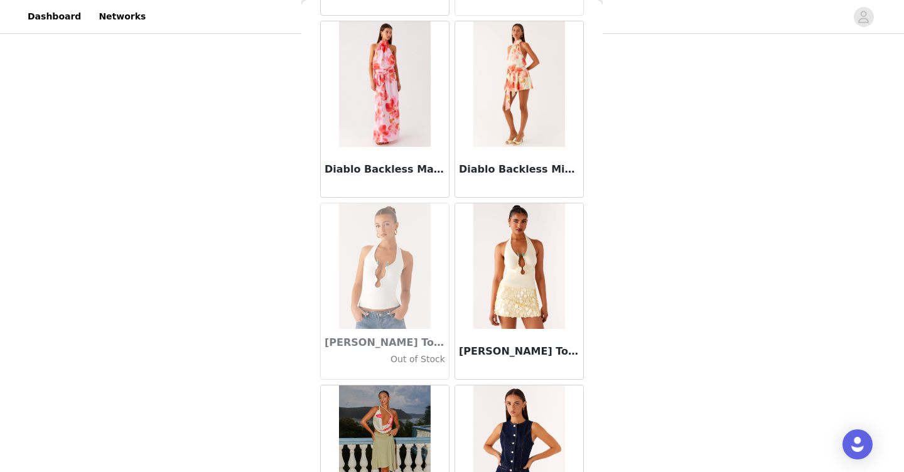
scroll to position [21473, 0]
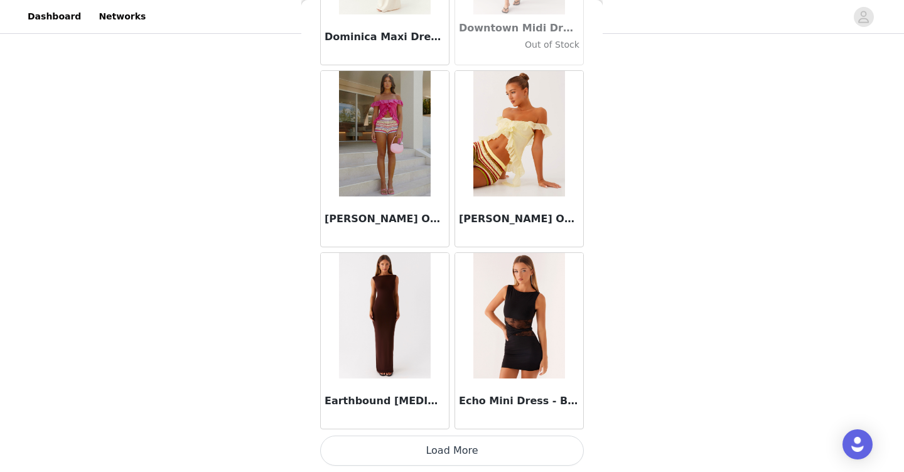
click at [456, 449] on button "Load More" at bounding box center [452, 451] width 264 height 30
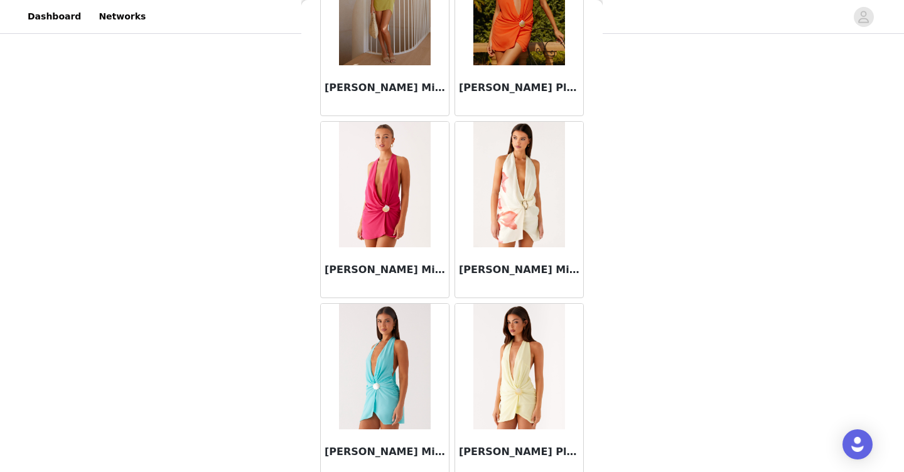
scroll to position [23293, 0]
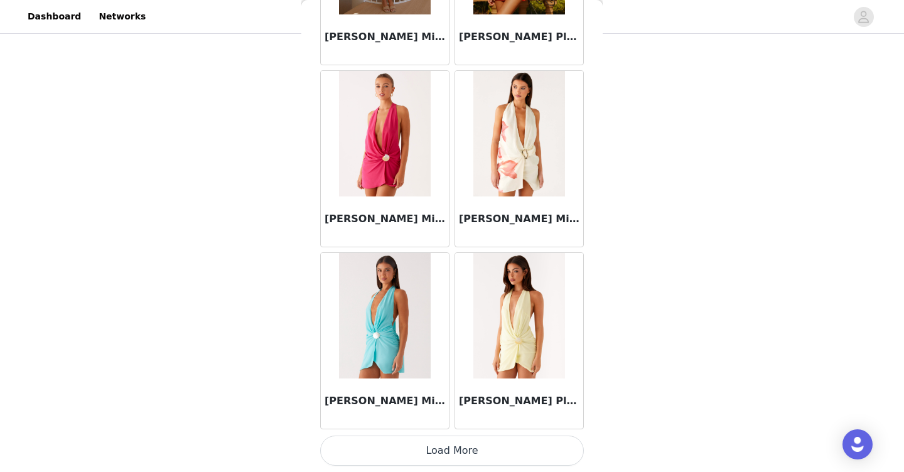
click at [444, 447] on button "Load More" at bounding box center [452, 451] width 264 height 30
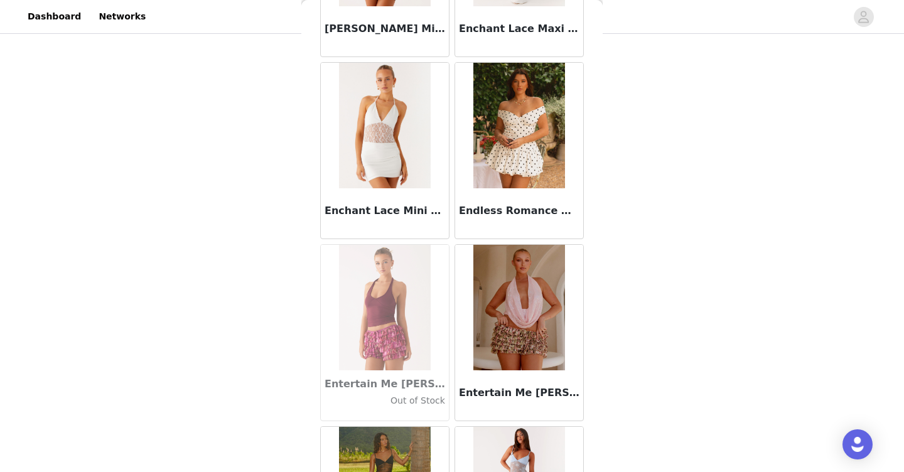
scroll to position [25113, 0]
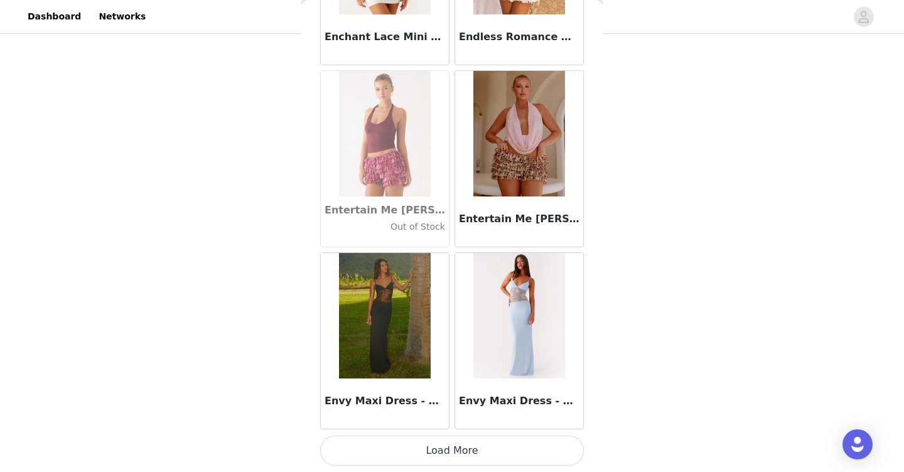
click at [439, 448] on button "Load More" at bounding box center [452, 451] width 264 height 30
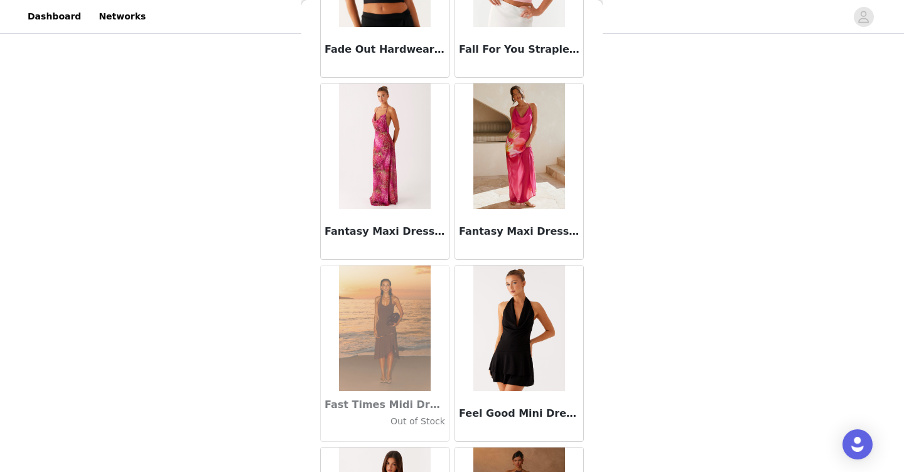
scroll to position [26934, 0]
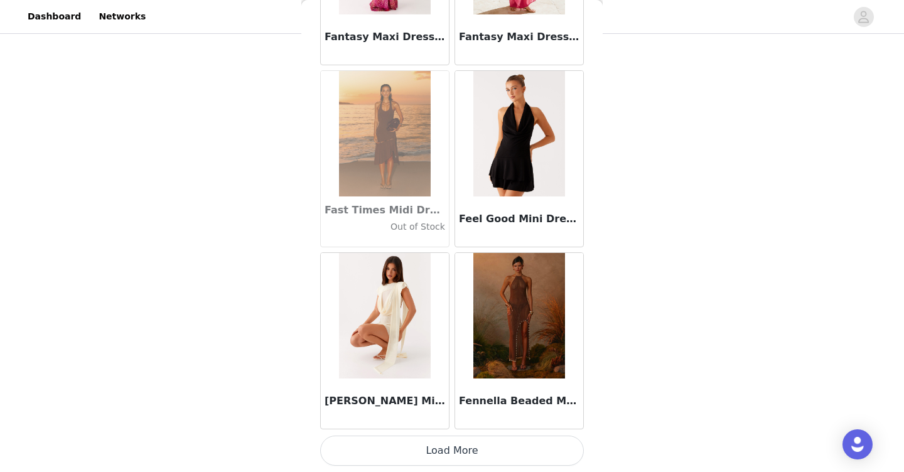
click at [491, 449] on button "Load More" at bounding box center [452, 451] width 264 height 30
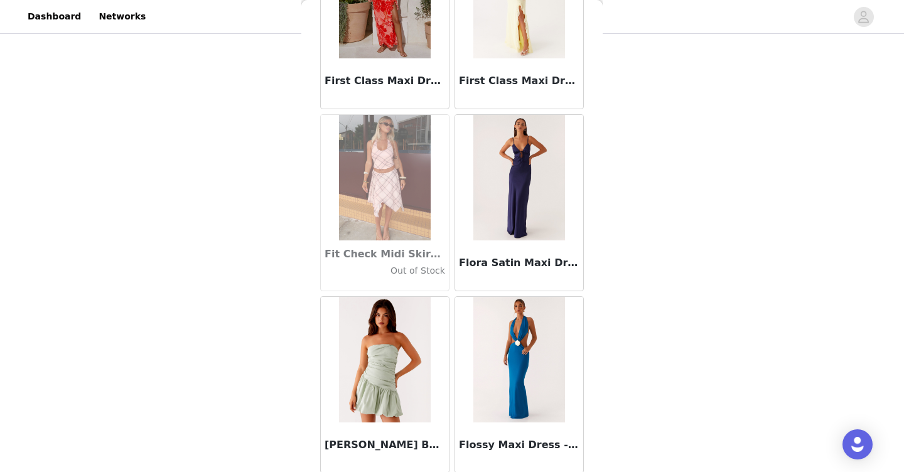
scroll to position [28754, 0]
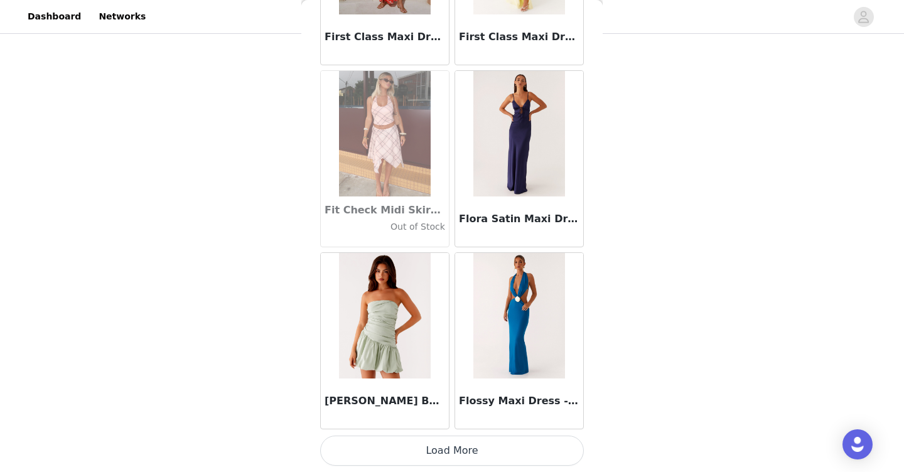
click at [474, 456] on button "Load More" at bounding box center [452, 451] width 264 height 30
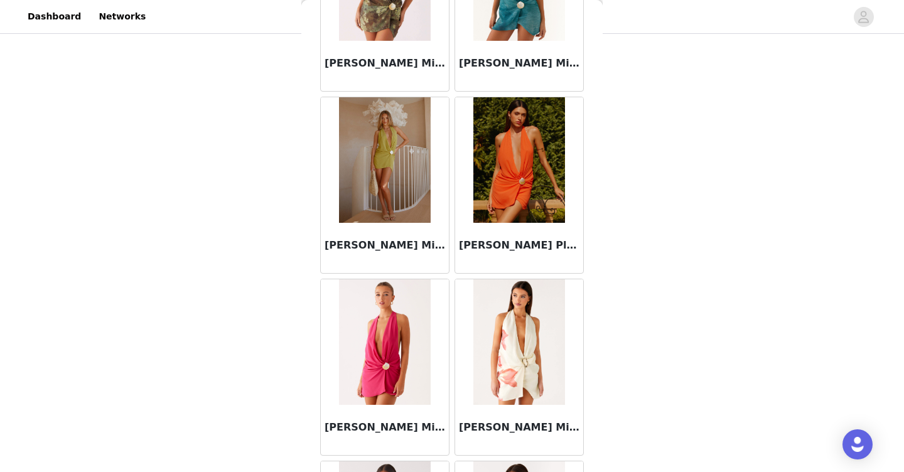
scroll to position [23079, 0]
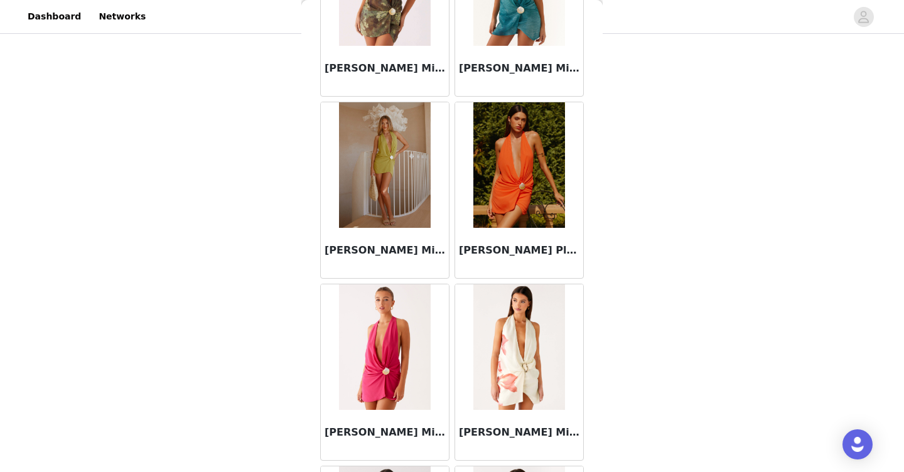
click at [397, 193] on img at bounding box center [384, 165] width 91 height 126
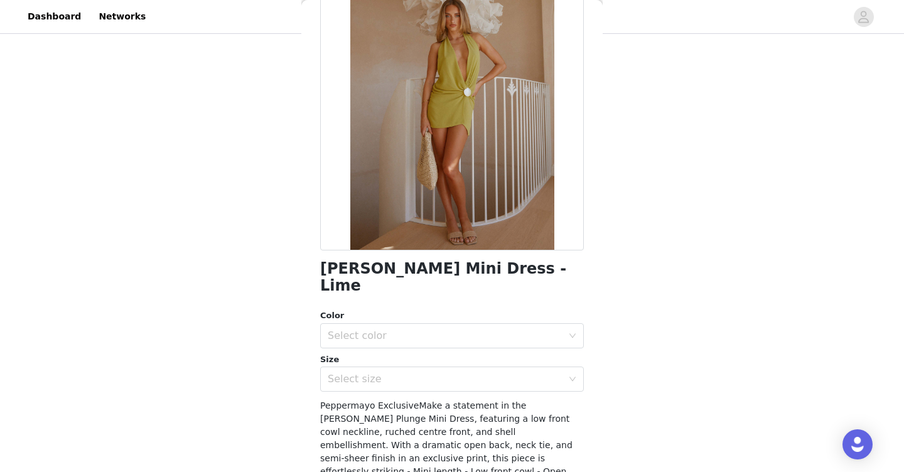
scroll to position [115, 0]
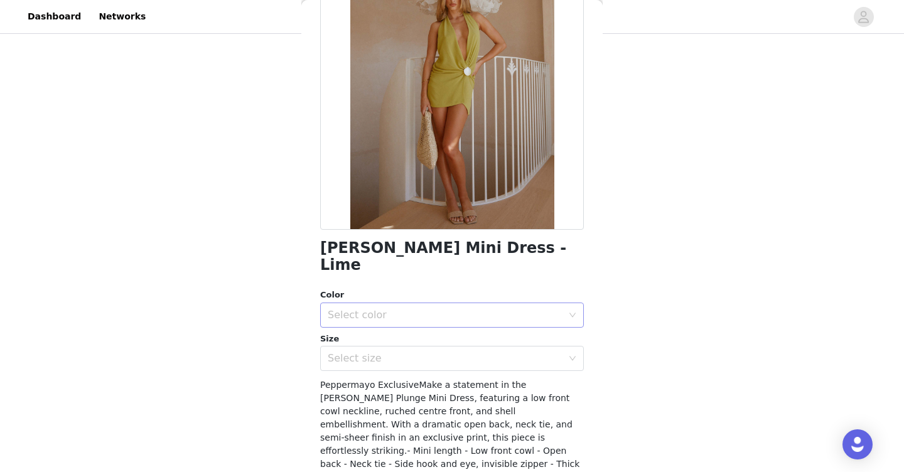
click at [415, 309] on div "Select color" at bounding box center [445, 315] width 235 height 13
click at [397, 329] on li "Lime" at bounding box center [452, 326] width 264 height 20
click at [396, 352] on div "Select size" at bounding box center [445, 358] width 235 height 13
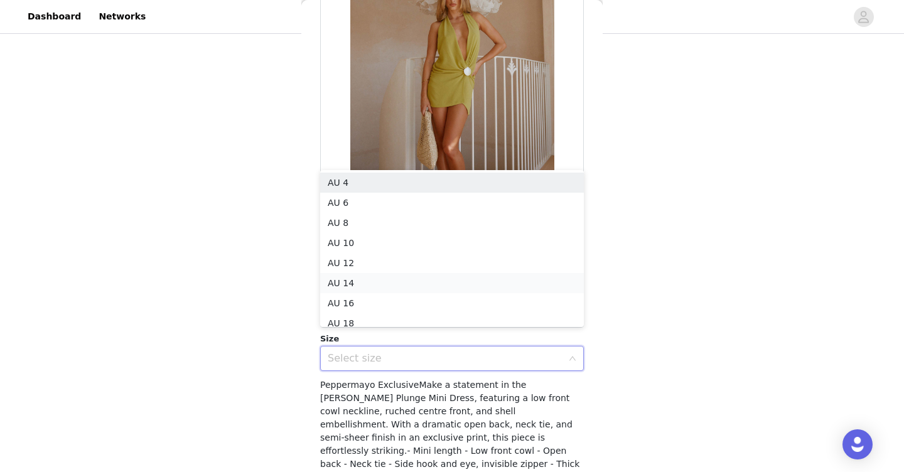
scroll to position [6, 0]
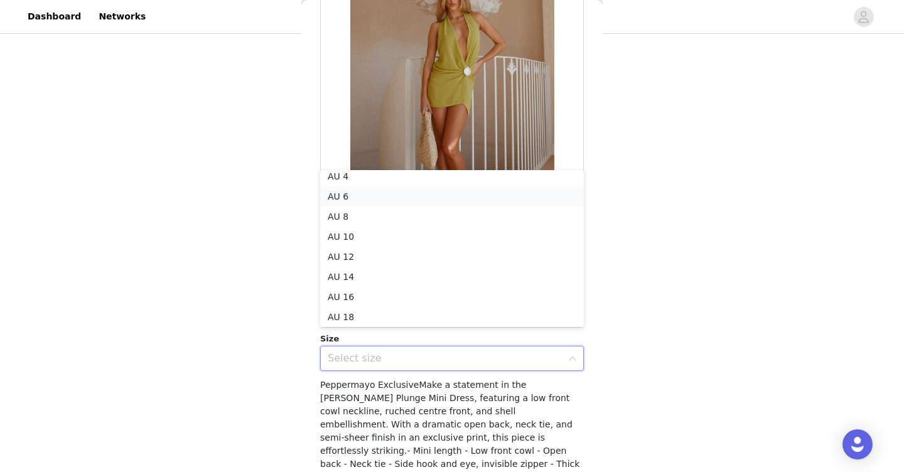
click at [362, 195] on li "AU 6" at bounding box center [452, 196] width 264 height 20
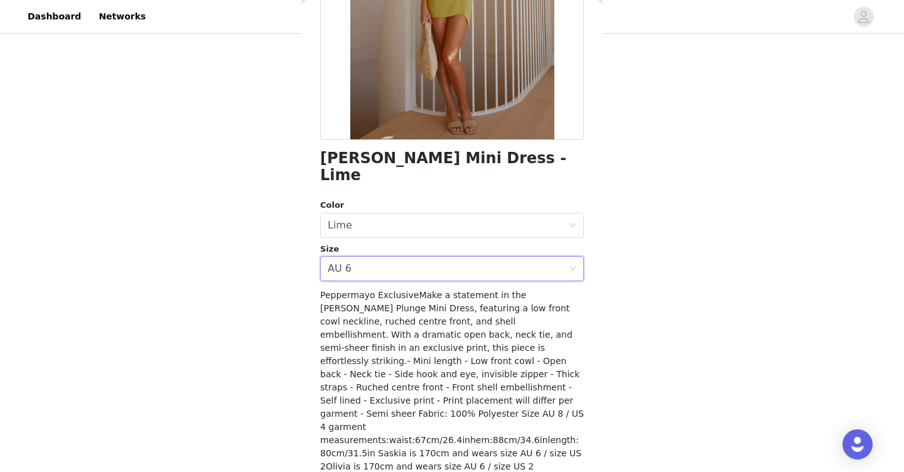
scroll to position [216, 0]
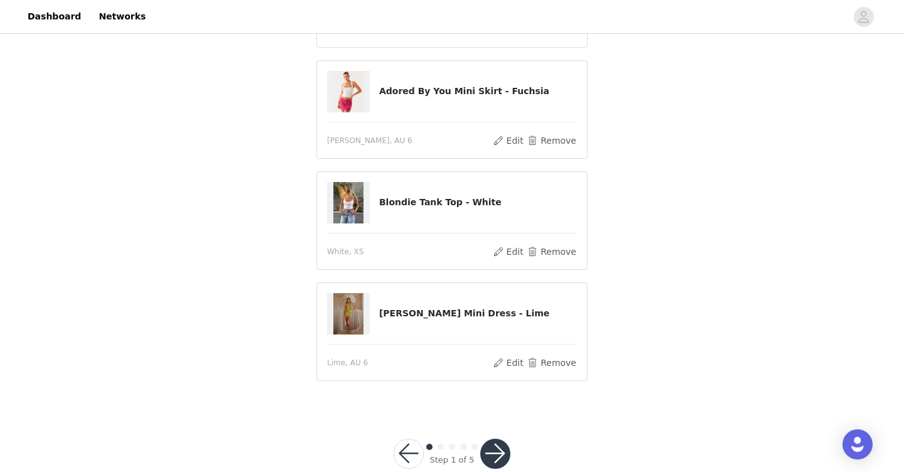
scroll to position [217, 0]
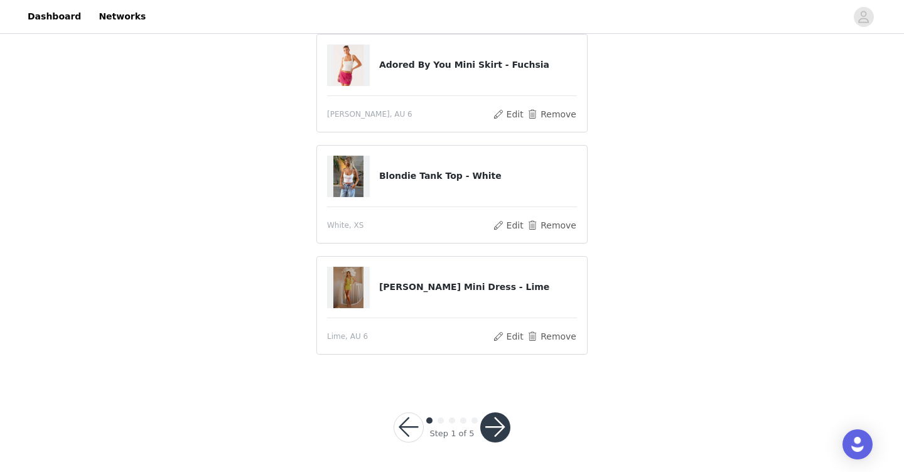
click at [501, 427] on button "button" at bounding box center [495, 427] width 30 height 30
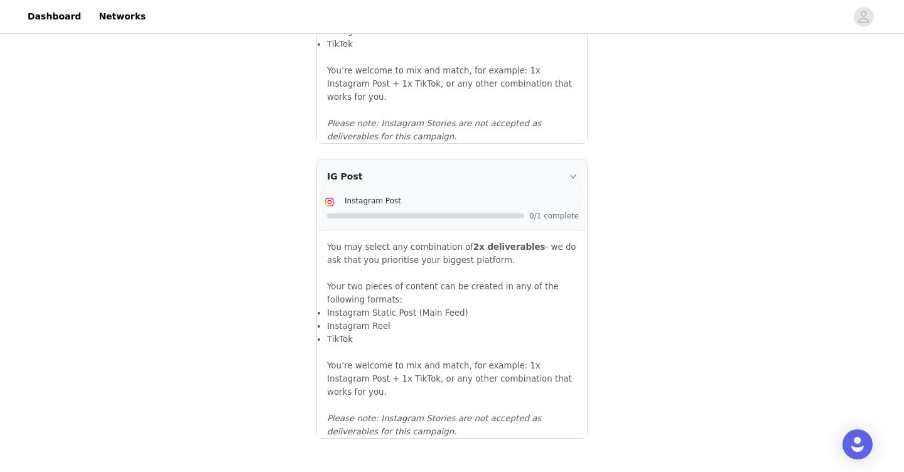
scroll to position [1383, 0]
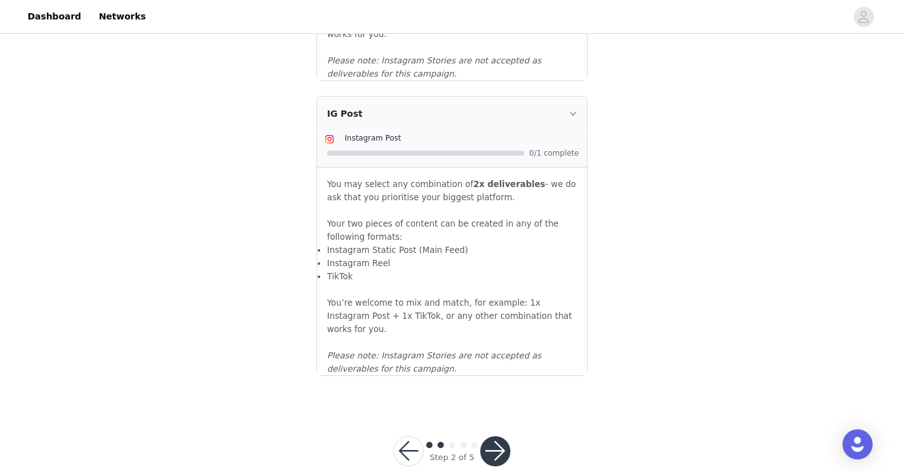
click at [498, 436] on button "button" at bounding box center [495, 451] width 30 height 30
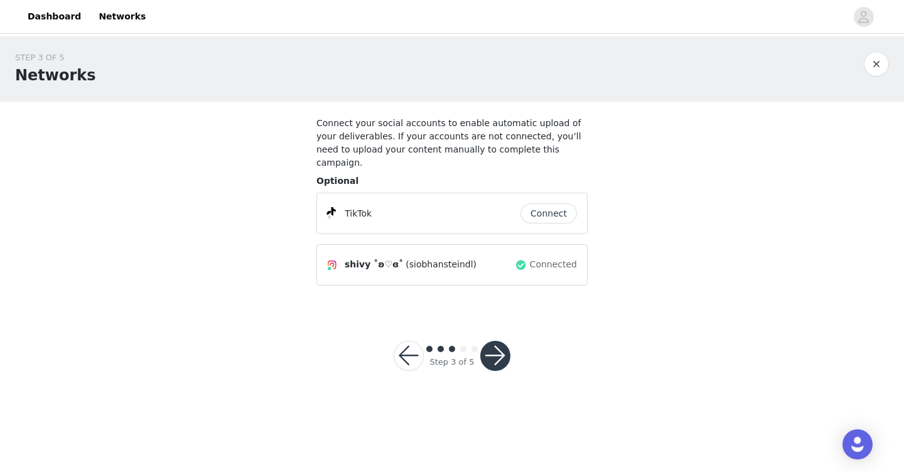
click at [493, 346] on button "button" at bounding box center [495, 356] width 30 height 30
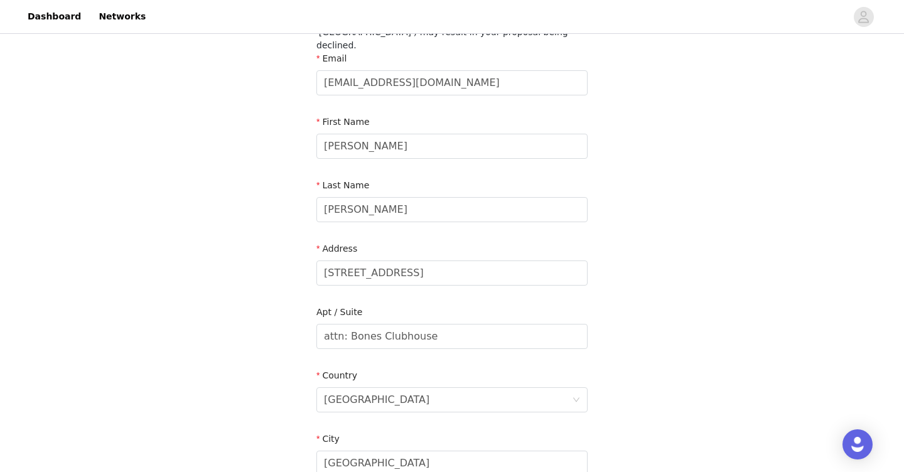
scroll to position [131, 0]
click at [474, 261] on input "[STREET_ADDRESS]" at bounding box center [451, 272] width 271 height 25
drag, startPoint x: 474, startPoint y: 261, endPoint x: 314, endPoint y: 276, distance: 160.7
click at [312, 277] on section "Please ensure you list your suburb in the 'City' section of the proposal. Submi…" at bounding box center [451, 335] width 301 height 730
drag, startPoint x: 453, startPoint y: 259, endPoint x: 286, endPoint y: 245, distance: 168.2
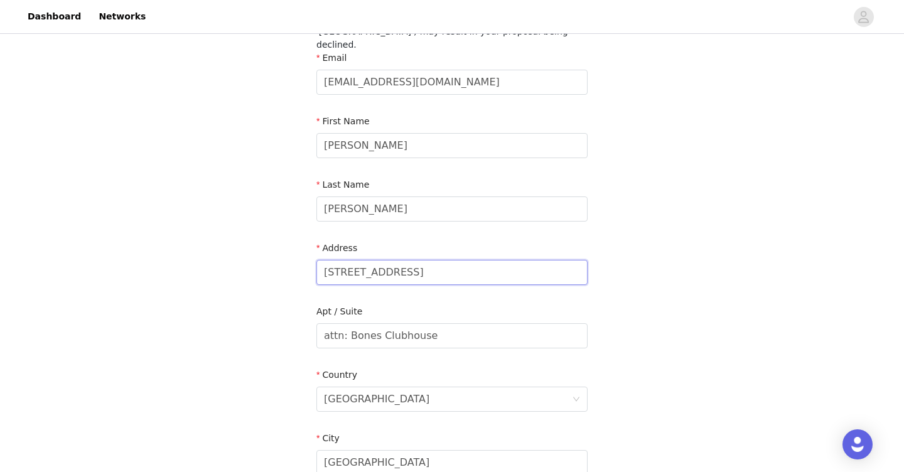
click at [274, 252] on div "STEP 4 OF 5 Shipping Information Please ensure you list your suburb in the 'Cit…" at bounding box center [452, 302] width 904 height 795
click at [606, 272] on div "STEP 4 OF 5 Shipping Information Please ensure you list your suburb in the 'Cit…" at bounding box center [452, 302] width 904 height 795
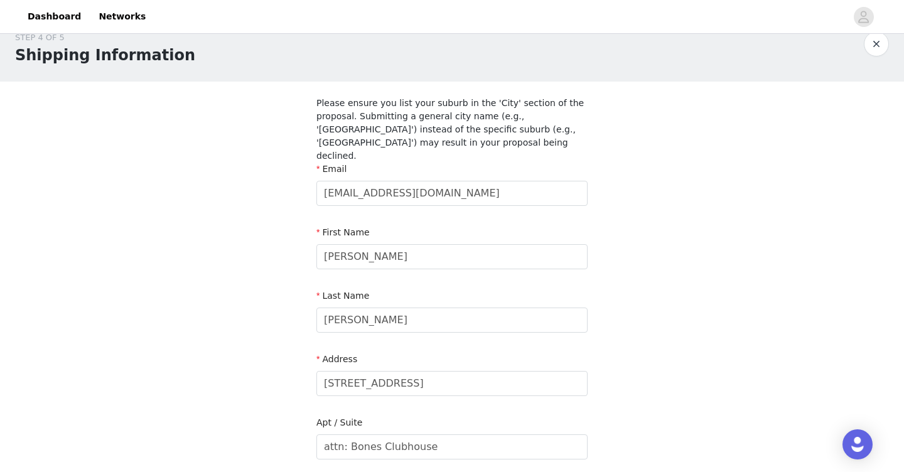
scroll to position [0, 0]
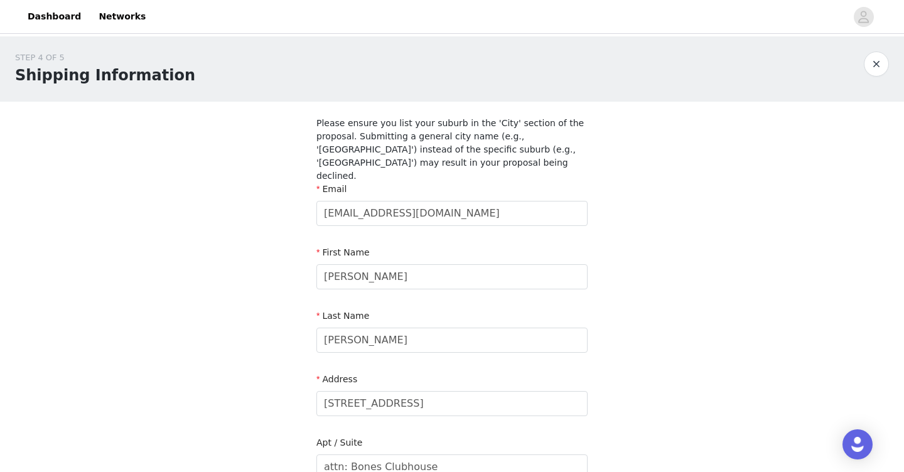
click at [618, 137] on div "STEP 4 OF 5 Shipping Information Please ensure you list your suburb in the 'Cit…" at bounding box center [452, 433] width 904 height 795
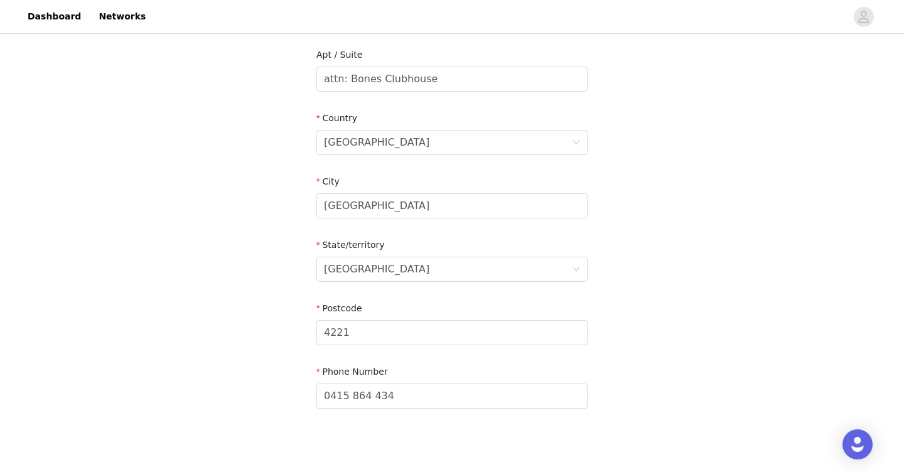
scroll to position [436, 0]
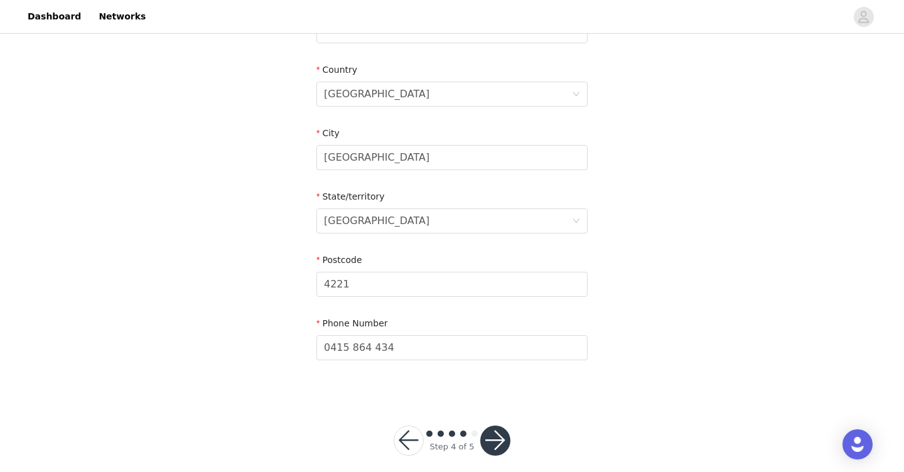
click at [500, 426] on button "button" at bounding box center [495, 441] width 30 height 30
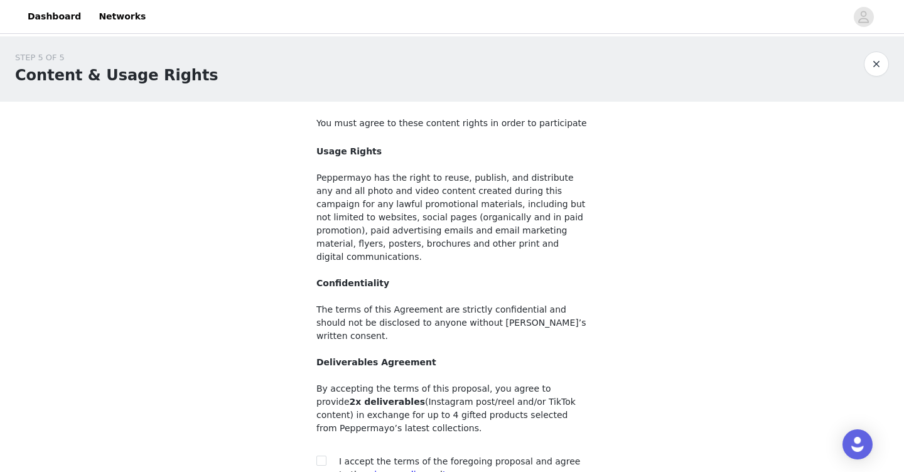
scroll to position [108, 0]
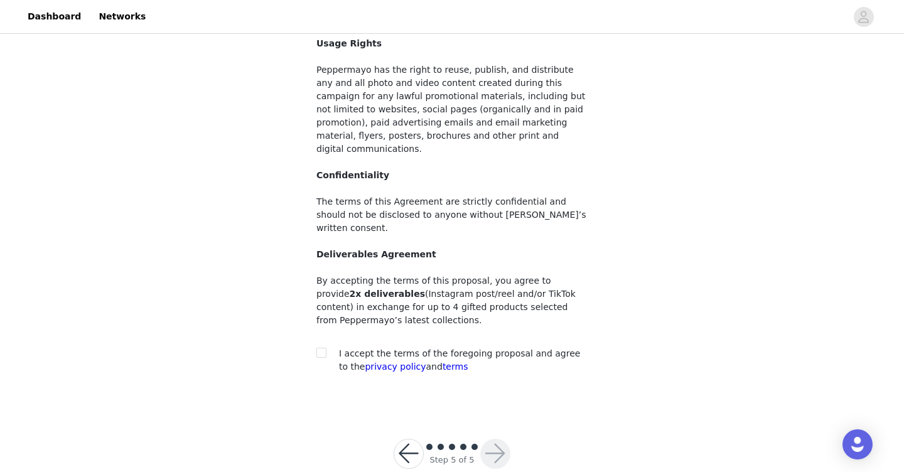
click at [316, 320] on section "You must agree to these content rights in order to participate Usage Rights Pep…" at bounding box center [451, 201] width 301 height 415
click at [322, 348] on input "checkbox" at bounding box center [320, 352] width 9 height 9
checkbox input "true"
click at [490, 439] on button "button" at bounding box center [495, 454] width 30 height 30
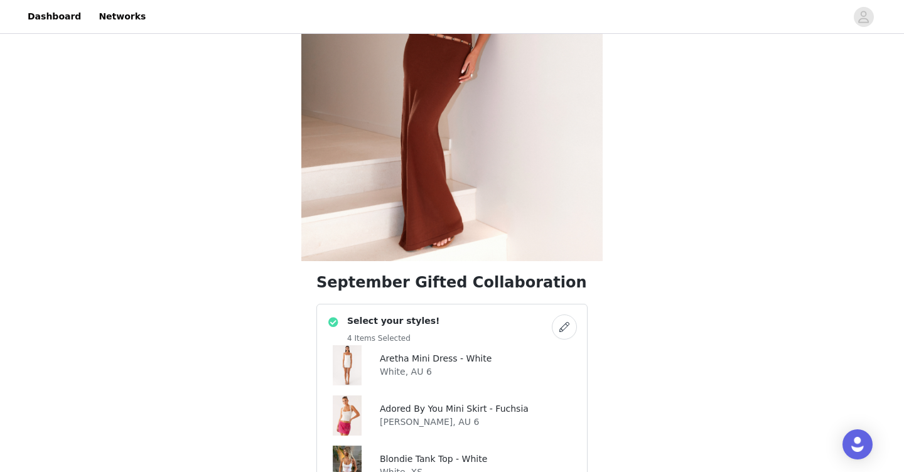
scroll to position [151, 0]
